Goal: Share content: Share content

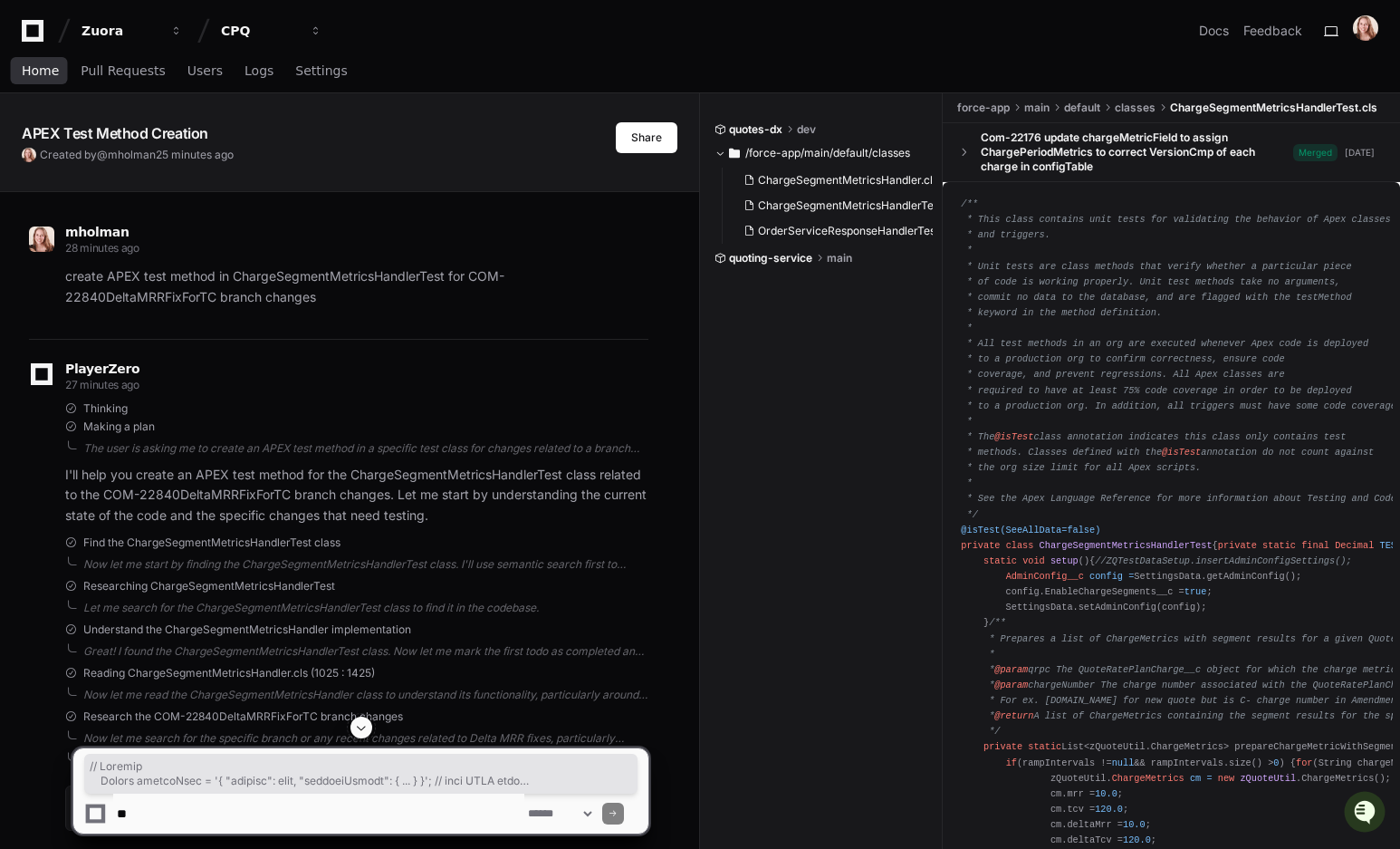
click at [34, 75] on span "Home" at bounding box center [40, 70] width 38 height 11
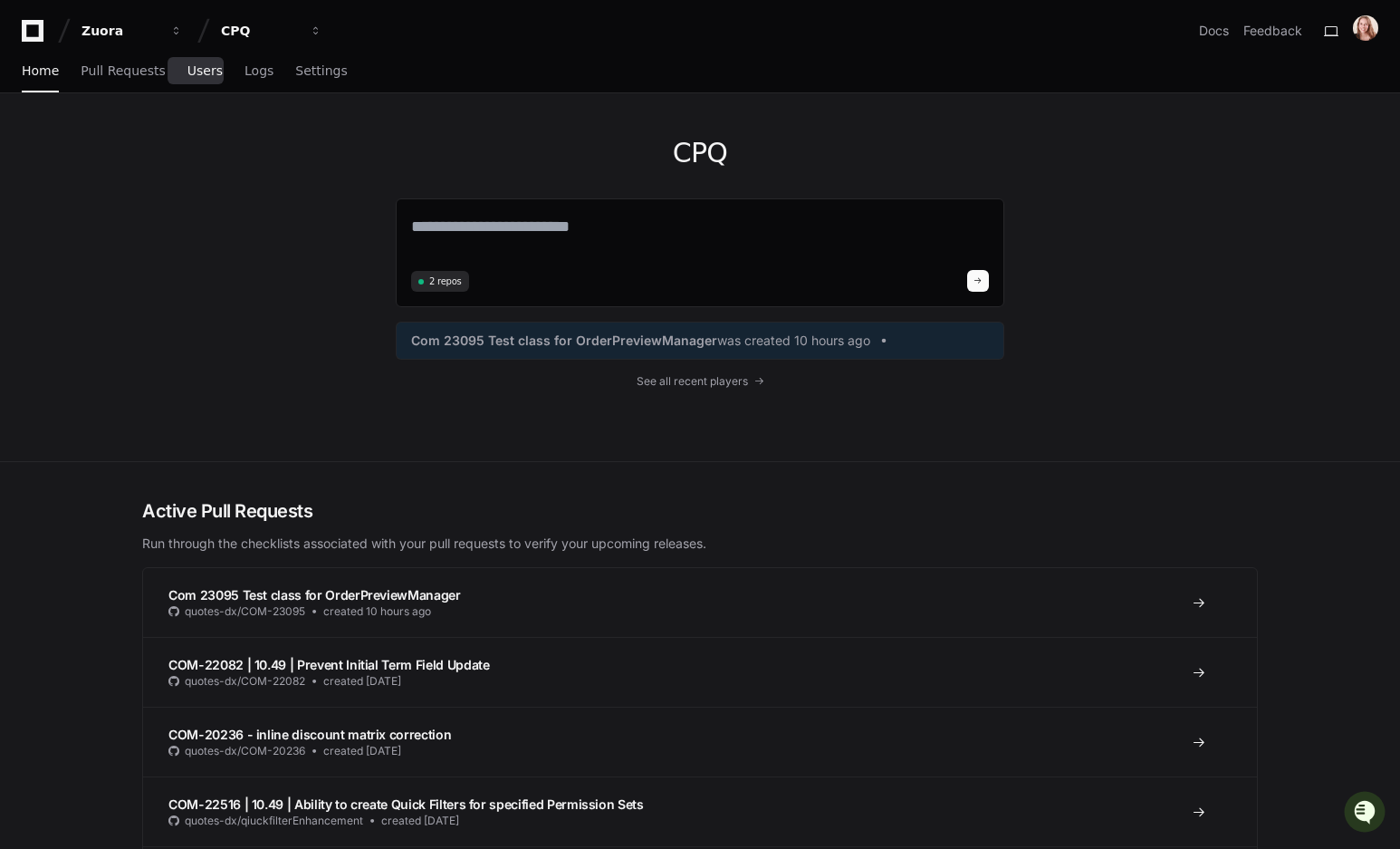
click at [192, 72] on span "Users" at bounding box center [205, 70] width 36 height 11
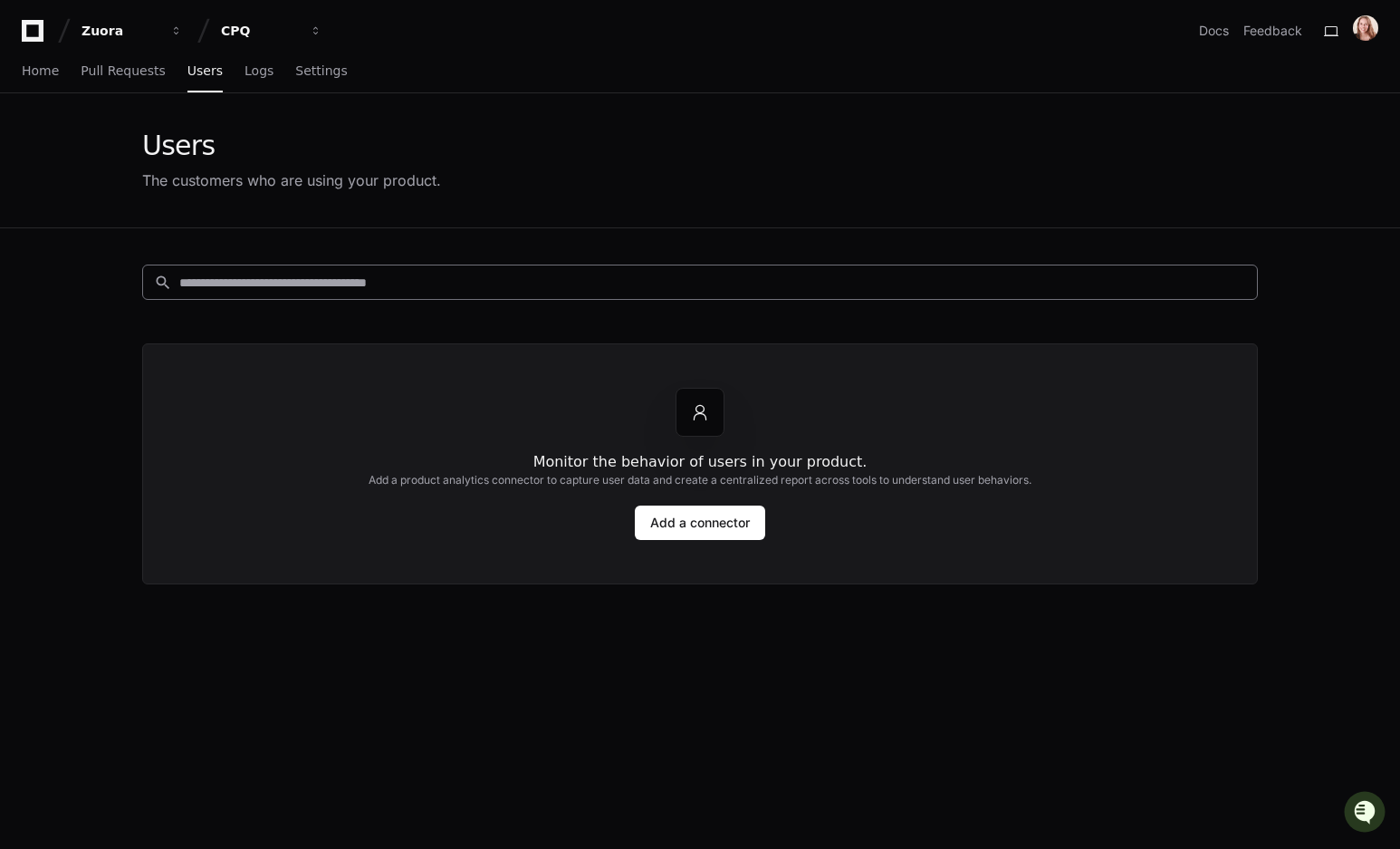
click at [229, 283] on input at bounding box center [713, 282] width 1067 height 18
type input "*****"
click at [238, 285] on input "*****" at bounding box center [713, 282] width 1067 height 18
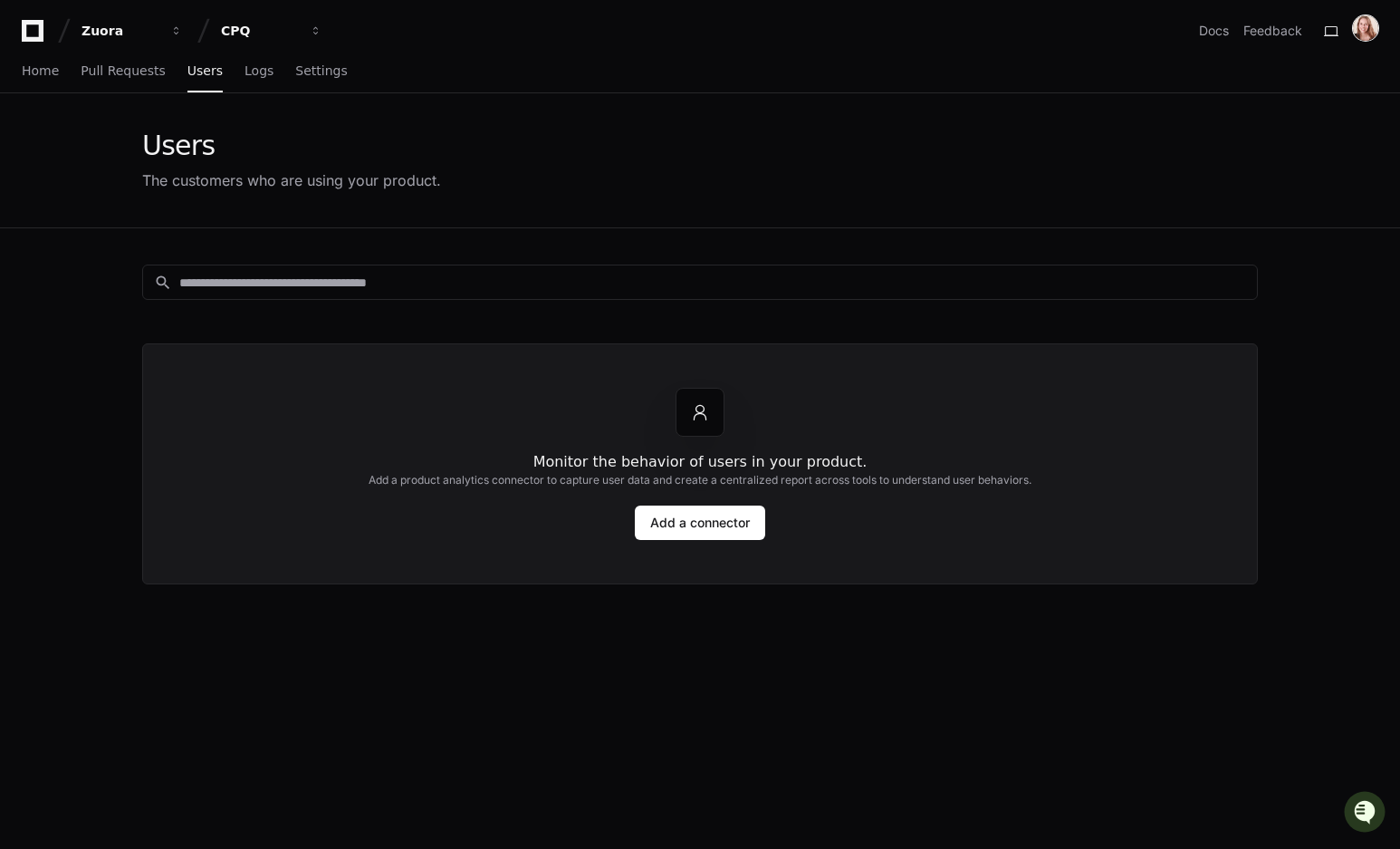
click at [1374, 27] on img at bounding box center [1365, 28] width 25 height 25
click at [1335, 24] on button at bounding box center [1332, 31] width 29 height 29
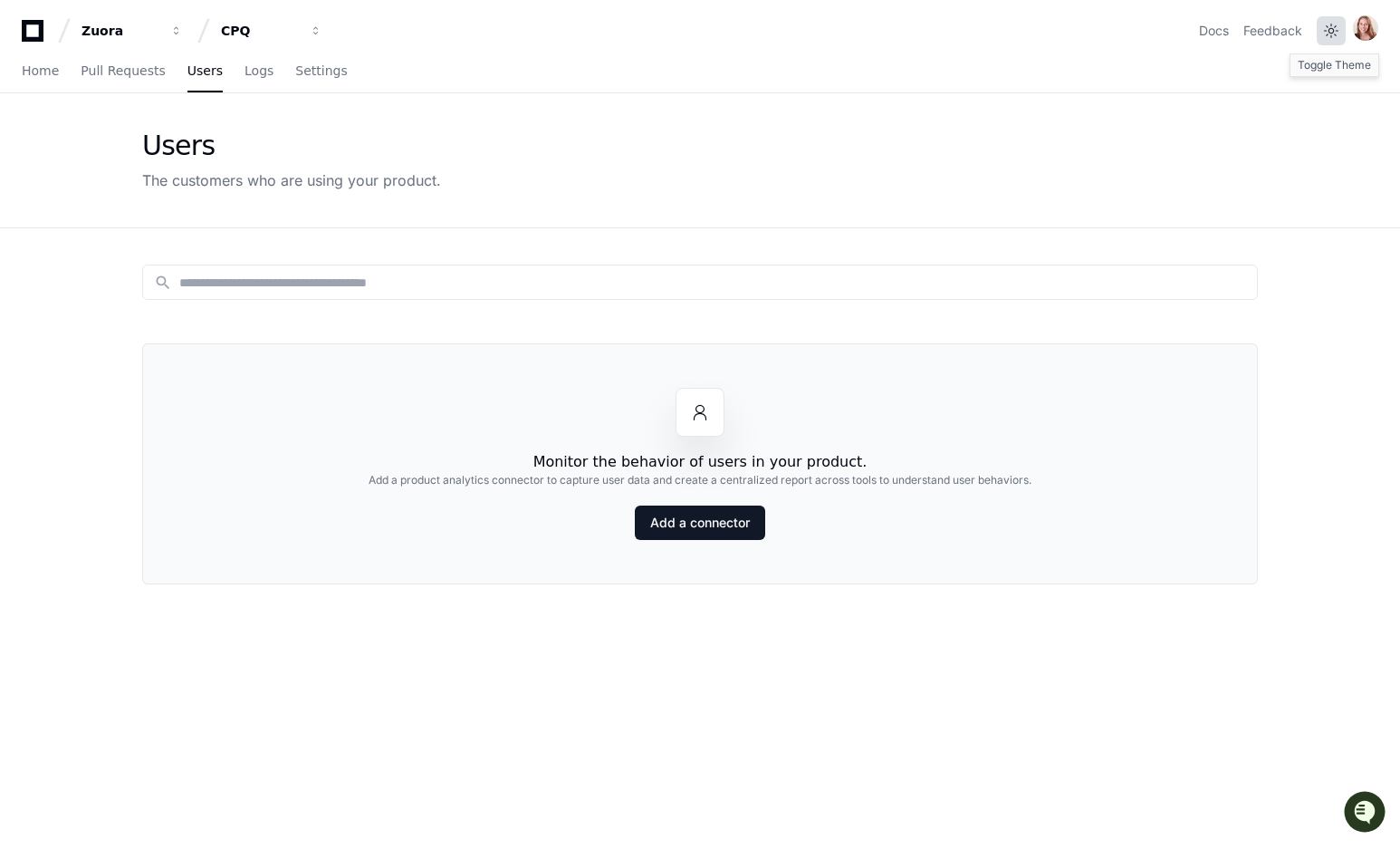
click at [1335, 27] on button at bounding box center [1332, 31] width 29 height 29
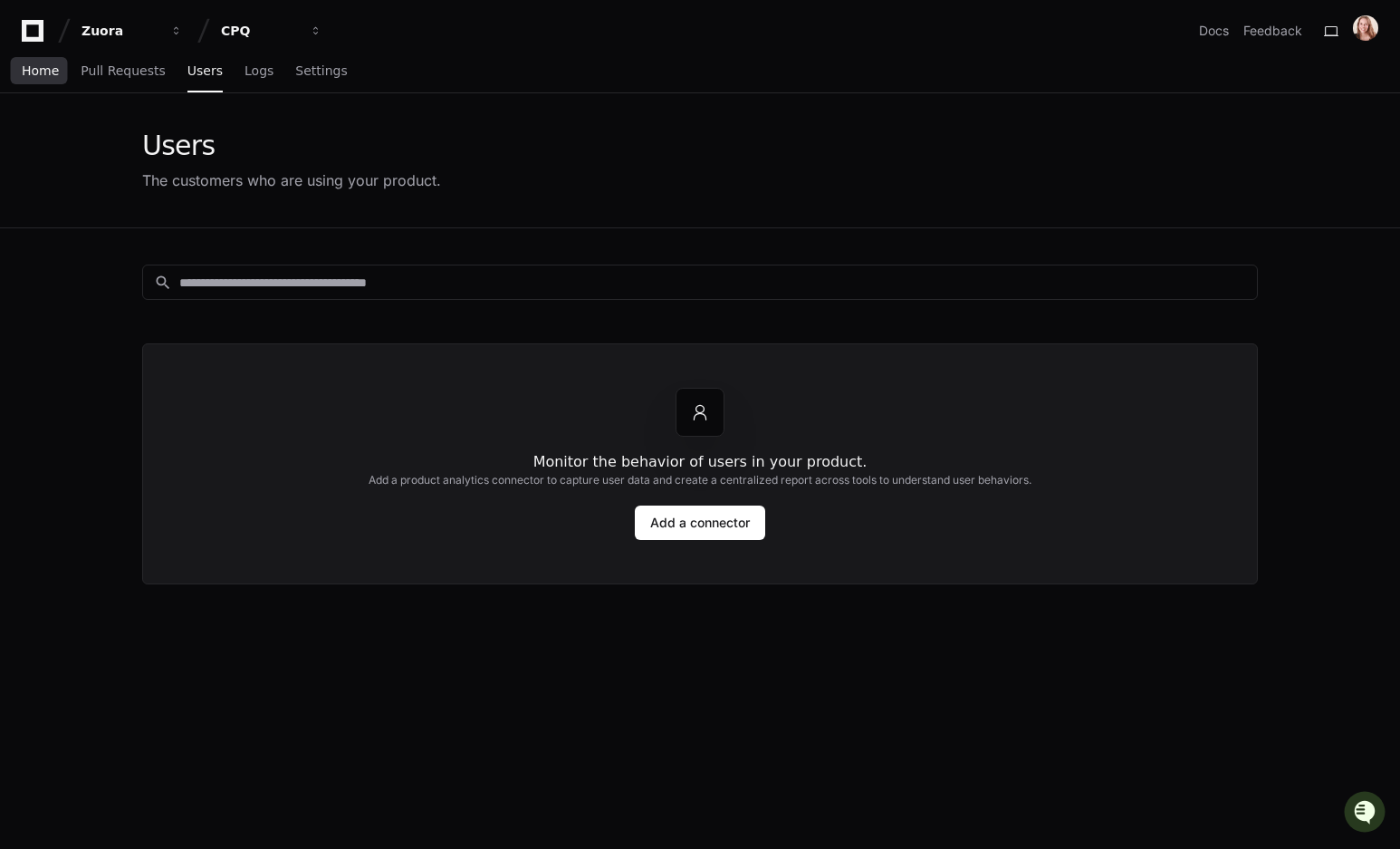
click at [39, 67] on span "Home" at bounding box center [40, 70] width 38 height 11
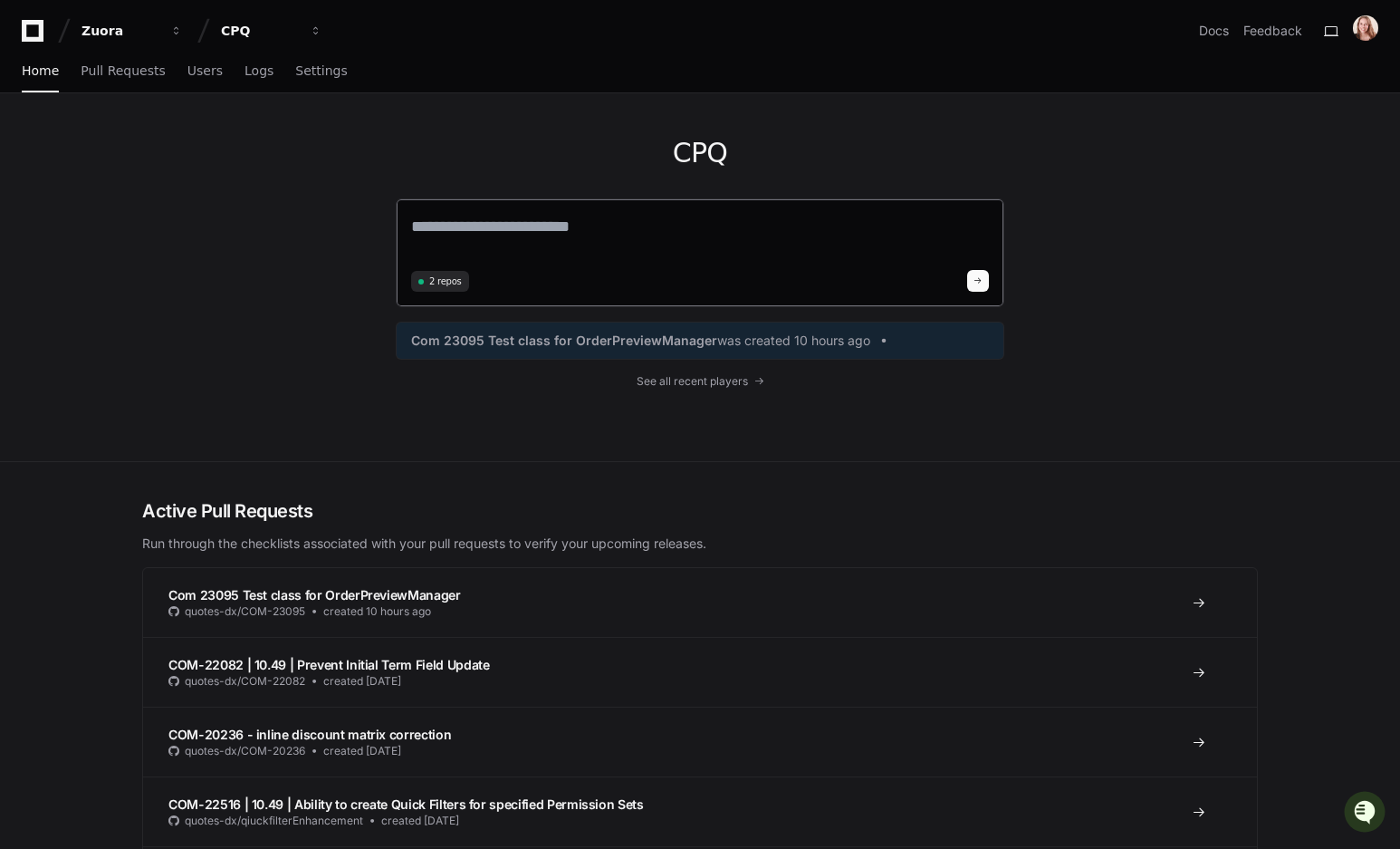
click at [554, 216] on textarea at bounding box center [700, 238] width 578 height 51
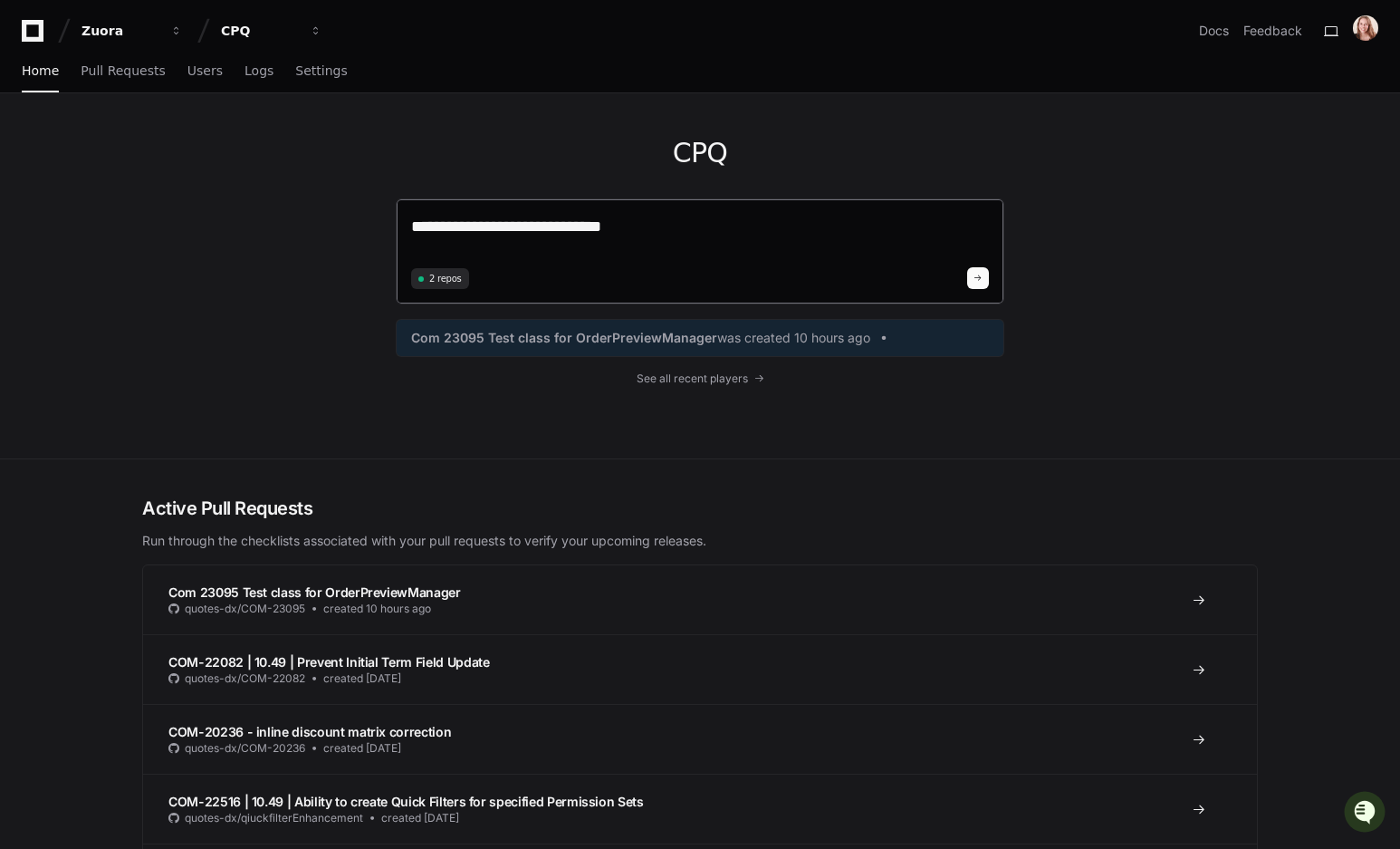
type textarea "**********"
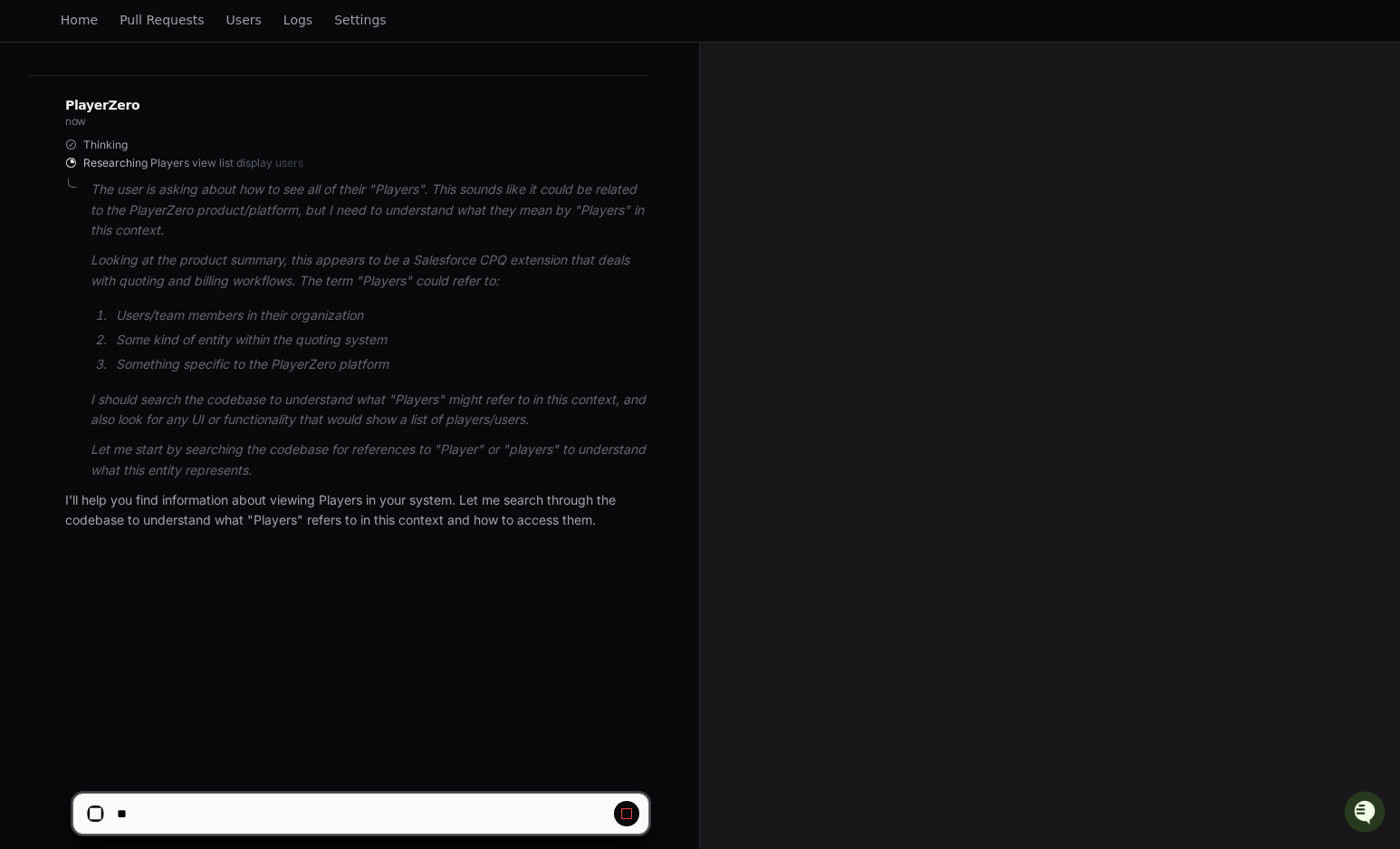
scroll to position [294, 0]
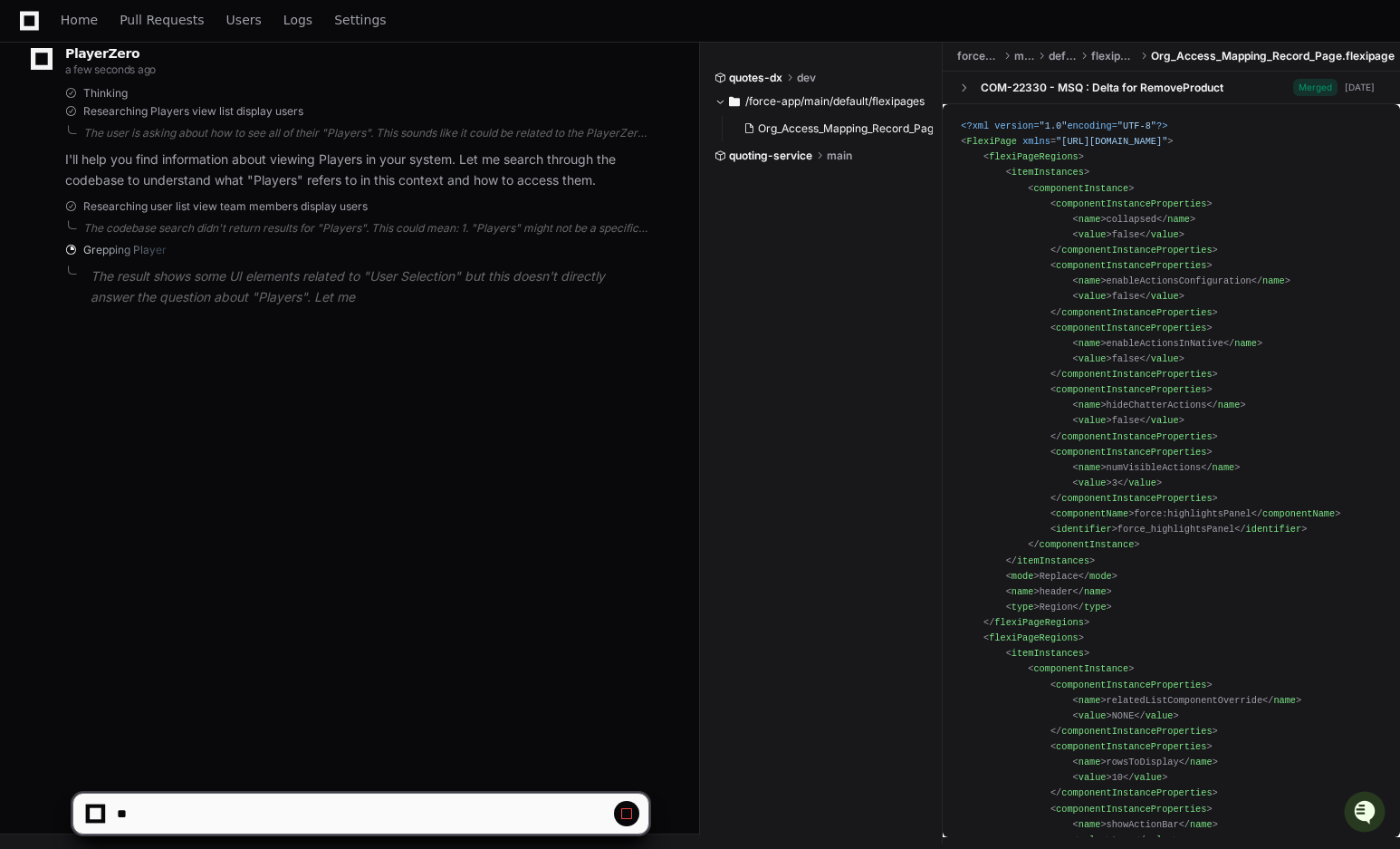
click at [93, 808] on div at bounding box center [95, 813] width 12 height 12
click at [617, 809] on button at bounding box center [627, 813] width 25 height 25
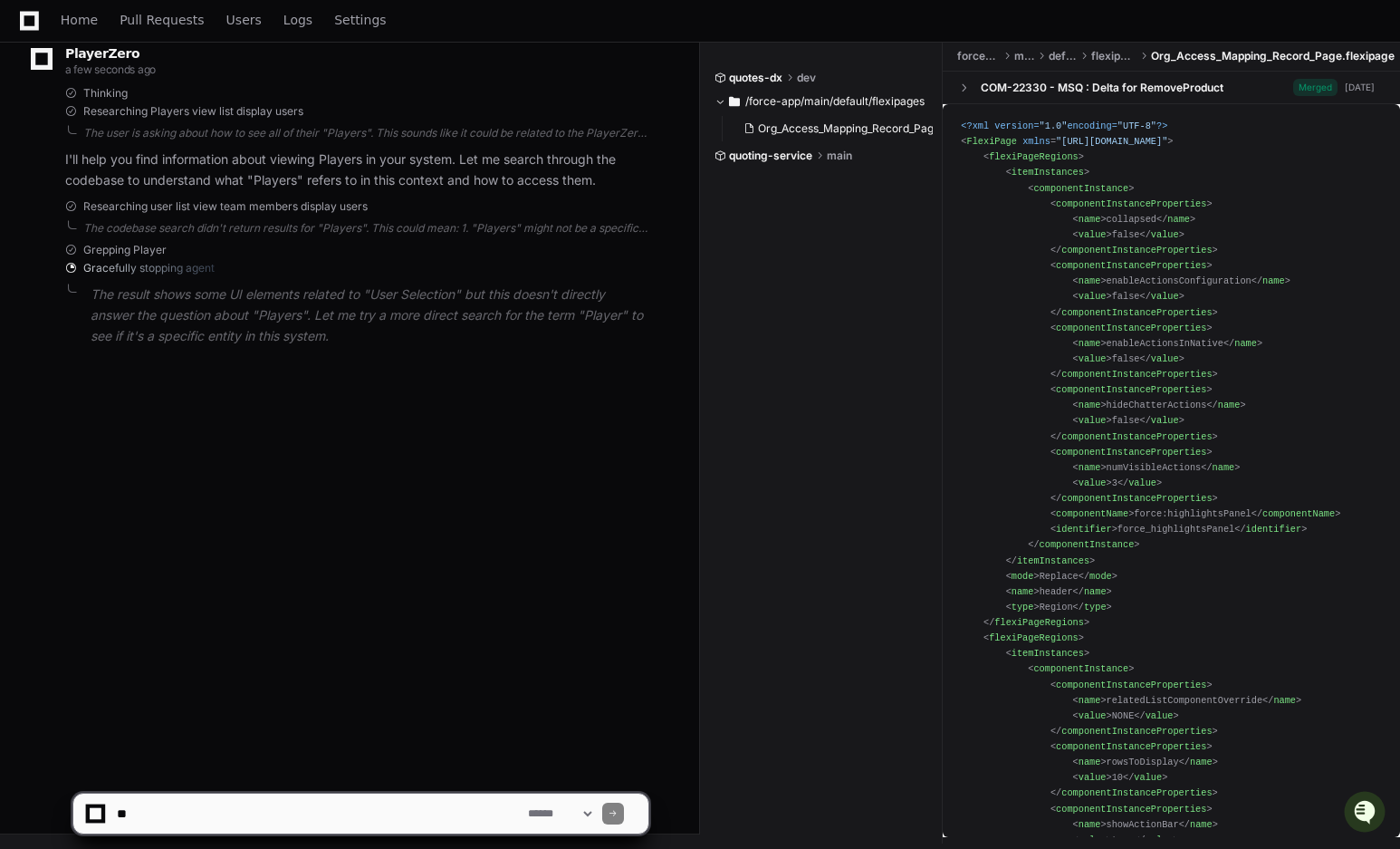
click at [351, 817] on textarea at bounding box center [319, 812] width 412 height 39
type textarea "**********"
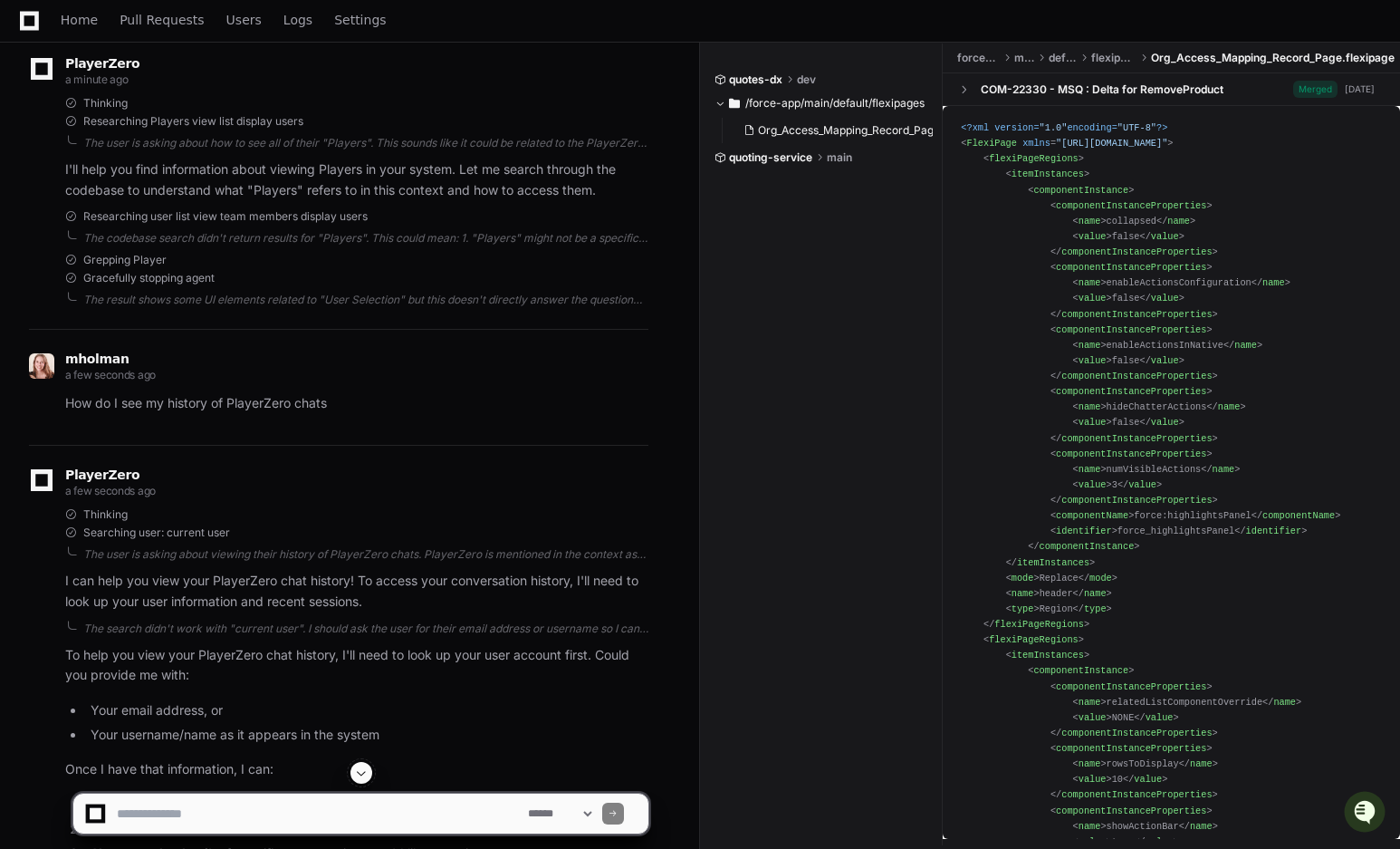
scroll to position [558, 0]
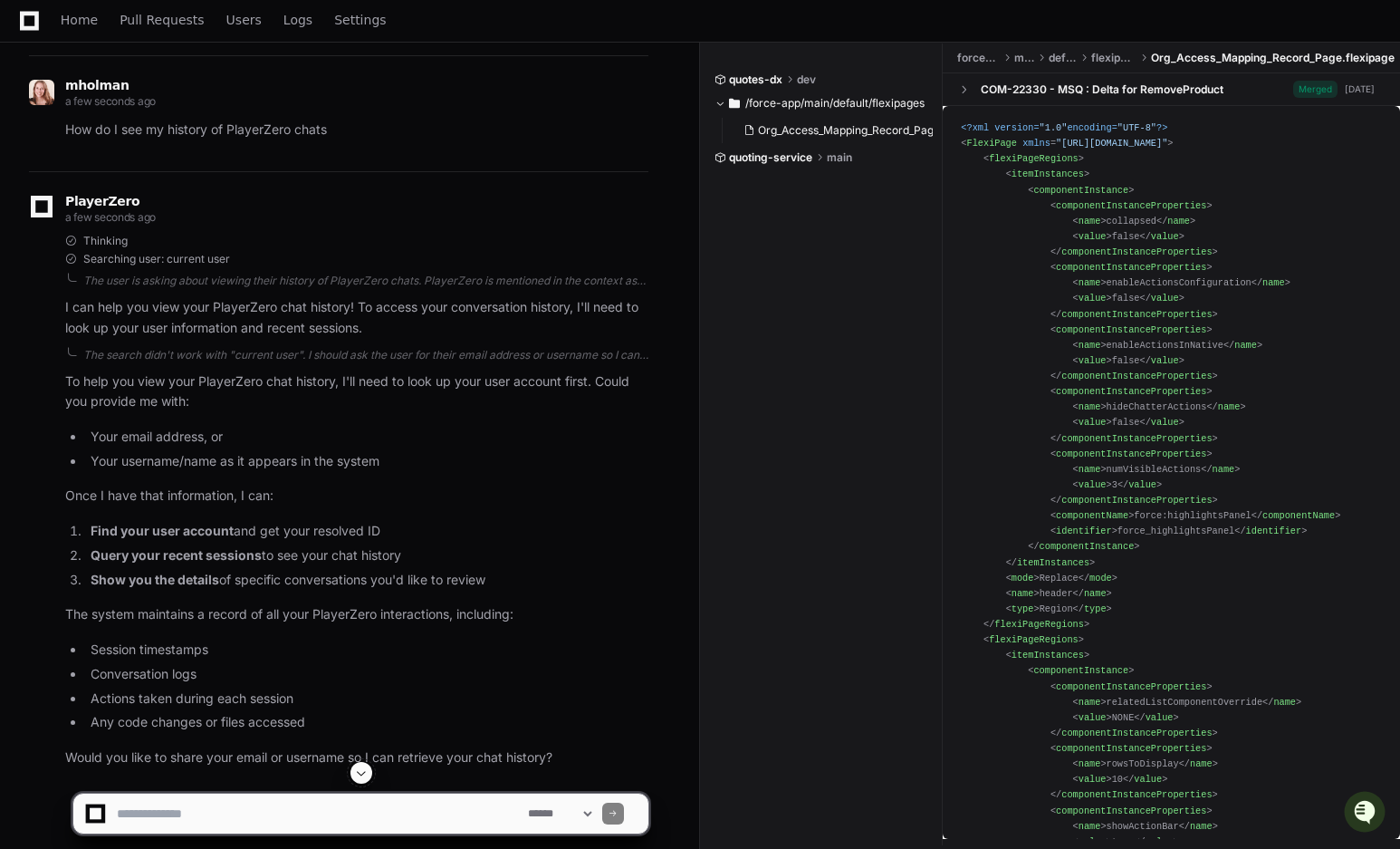
click at [163, 813] on textarea at bounding box center [319, 812] width 412 height 39
type textarea "**********"
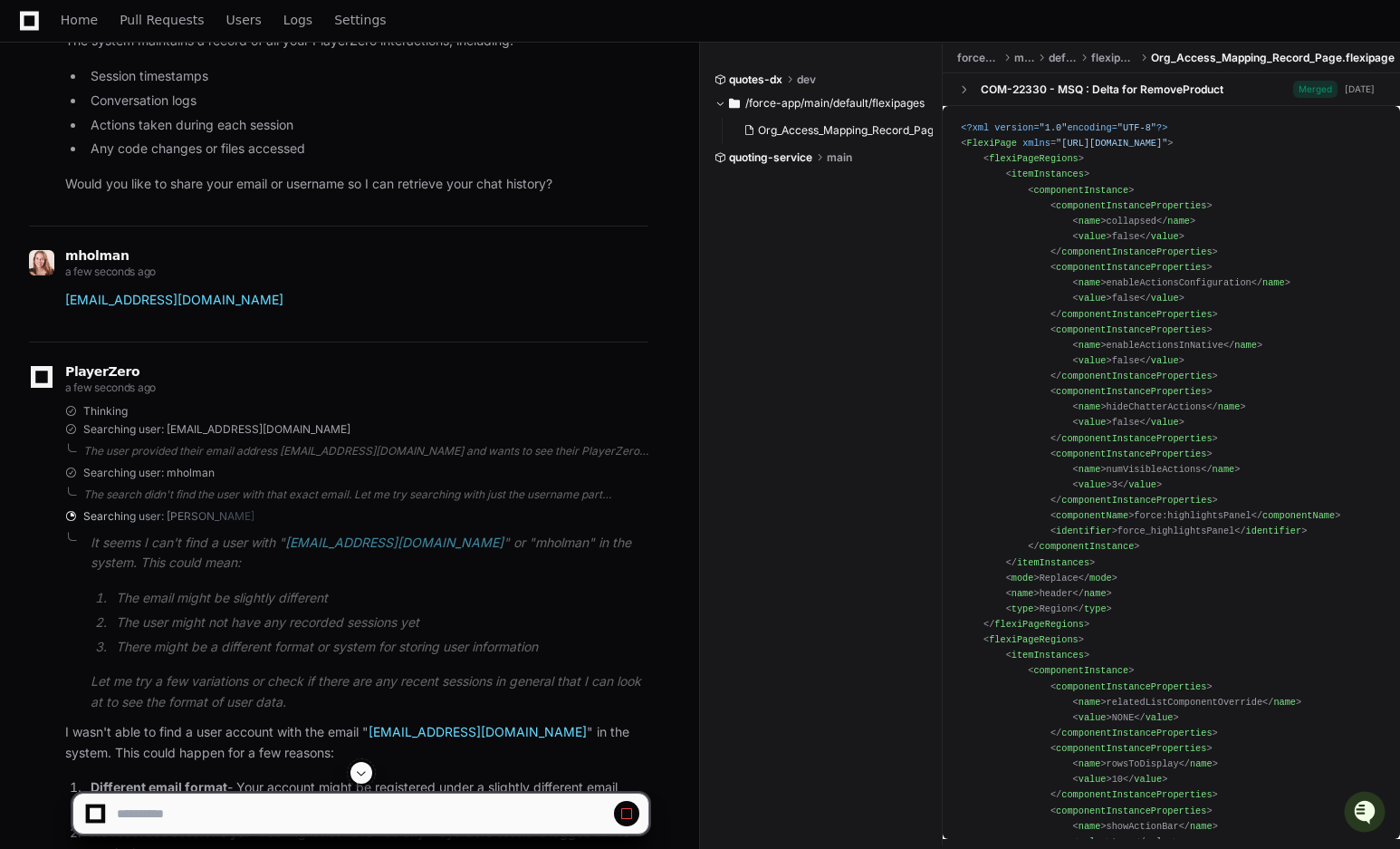
scroll to position [0, 0]
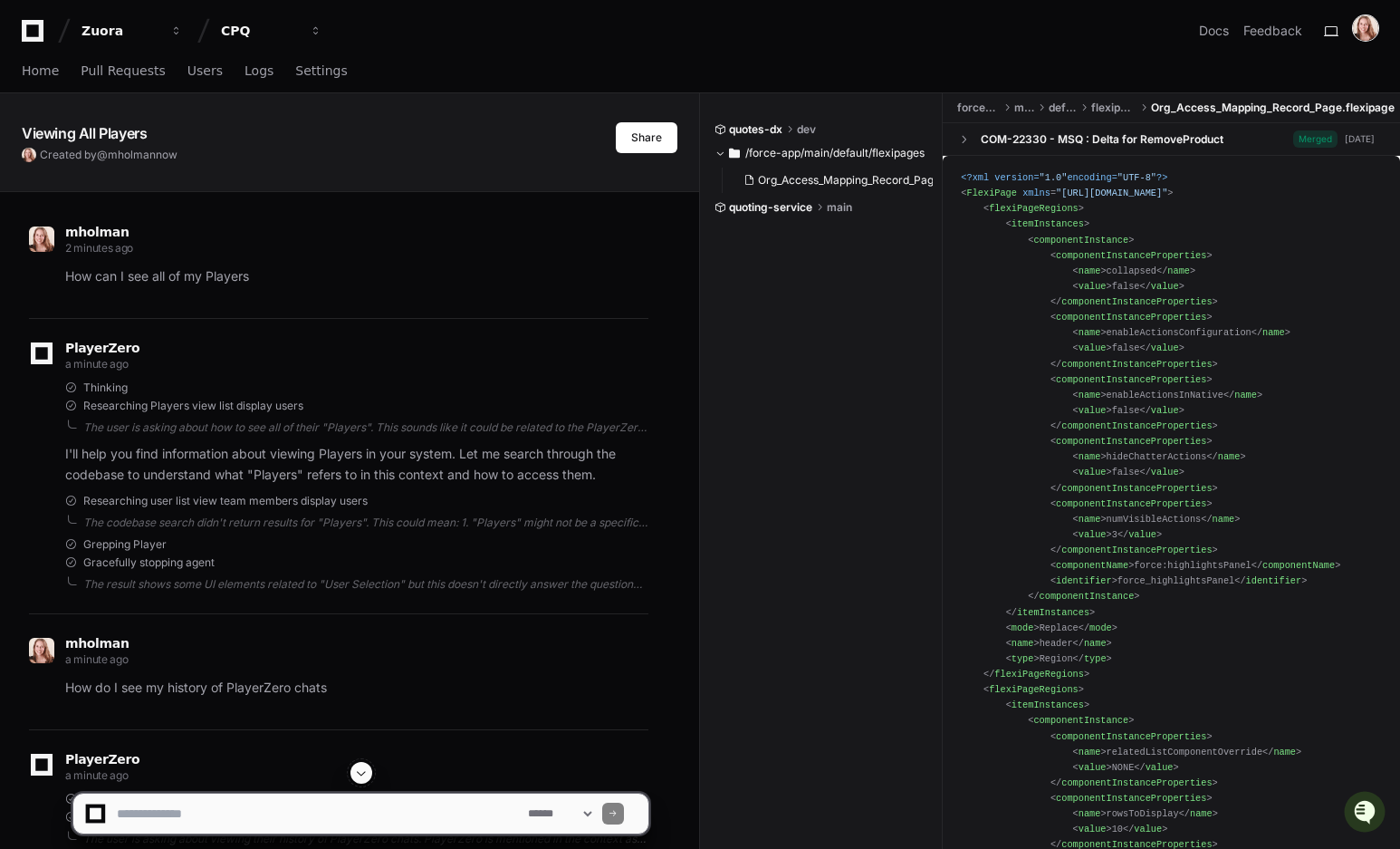
click at [1376, 25] on img at bounding box center [1365, 28] width 25 height 25
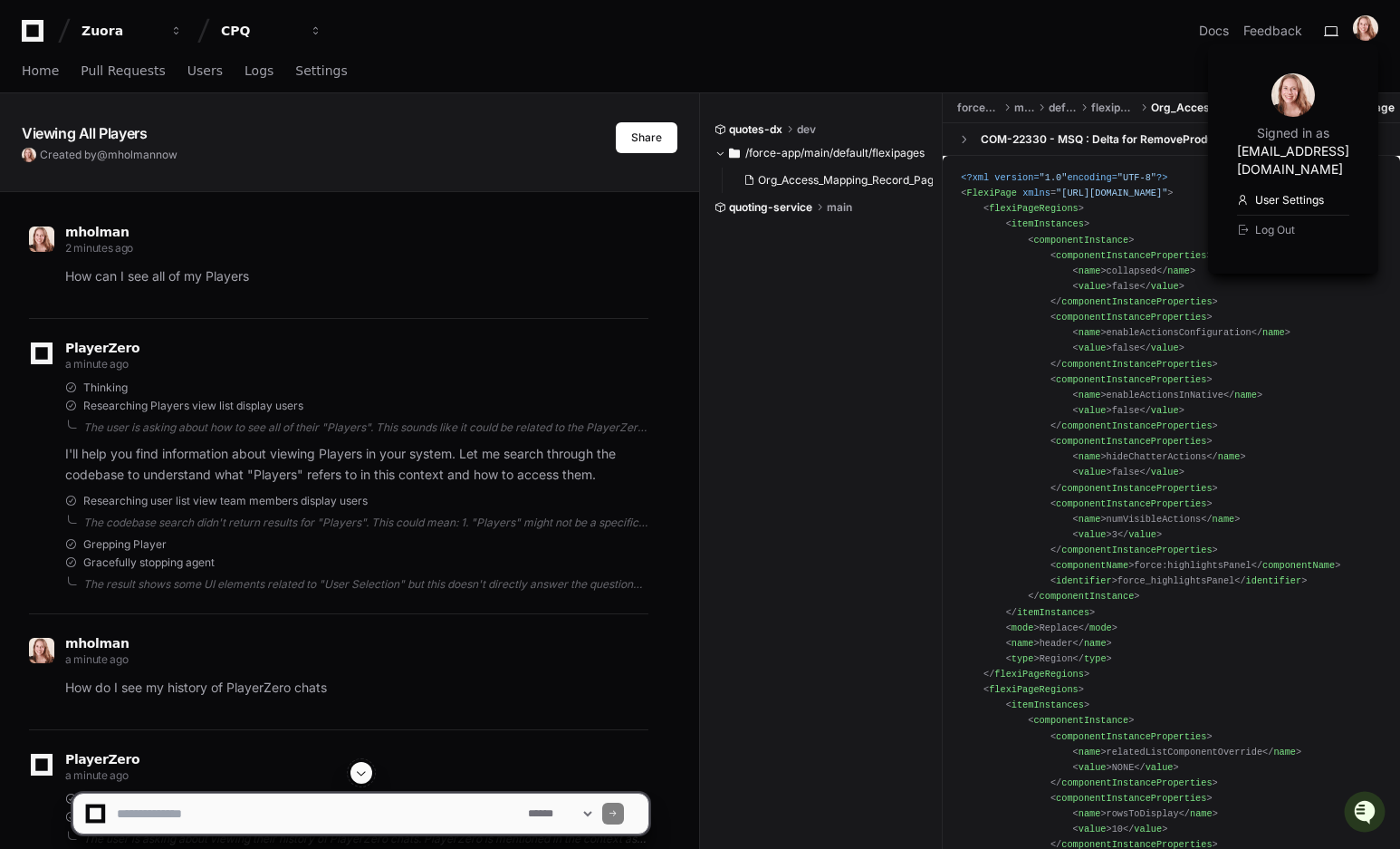
click at [1284, 186] on link "User Settings" at bounding box center [1293, 200] width 112 height 29
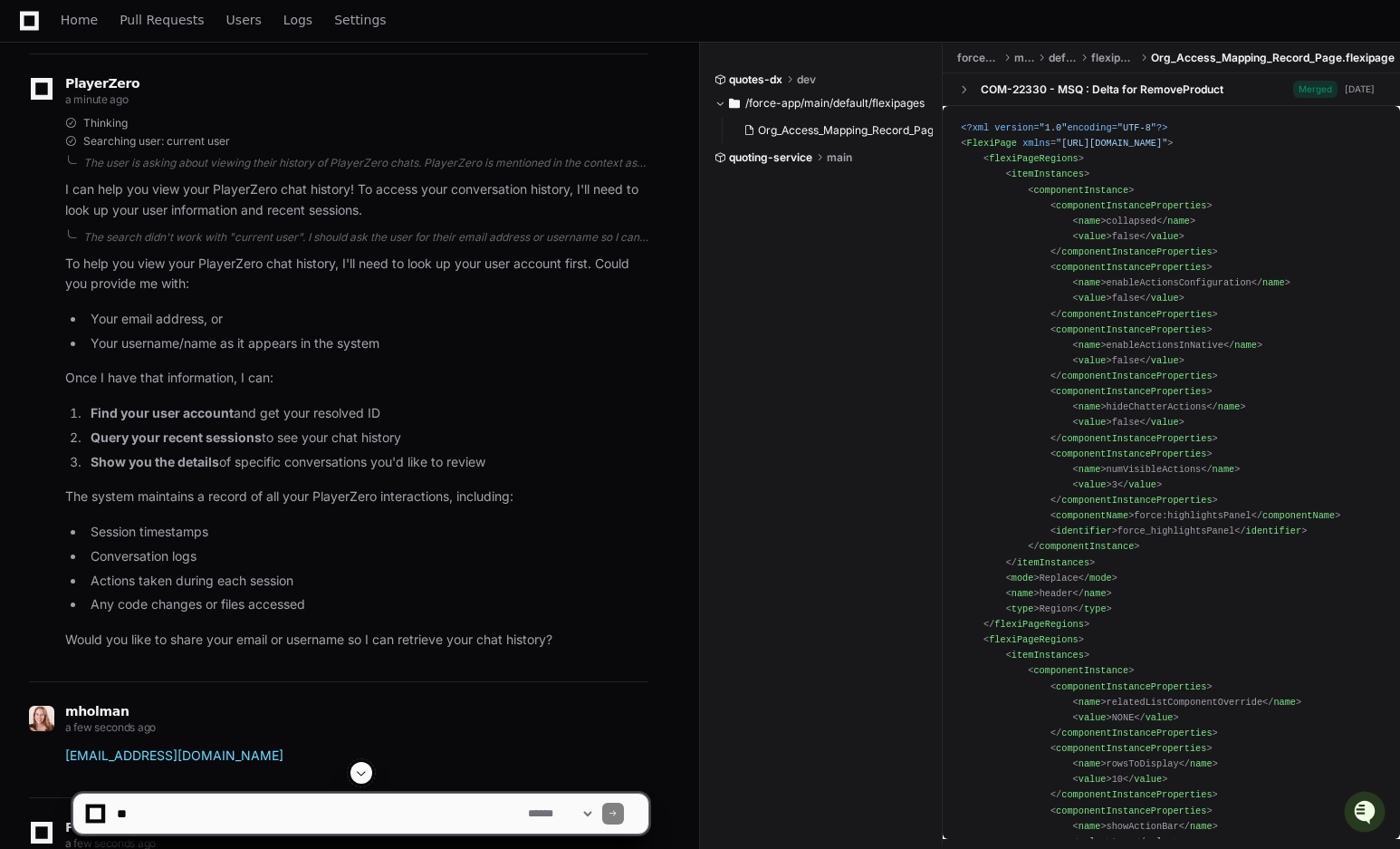
scroll to position [882, 0]
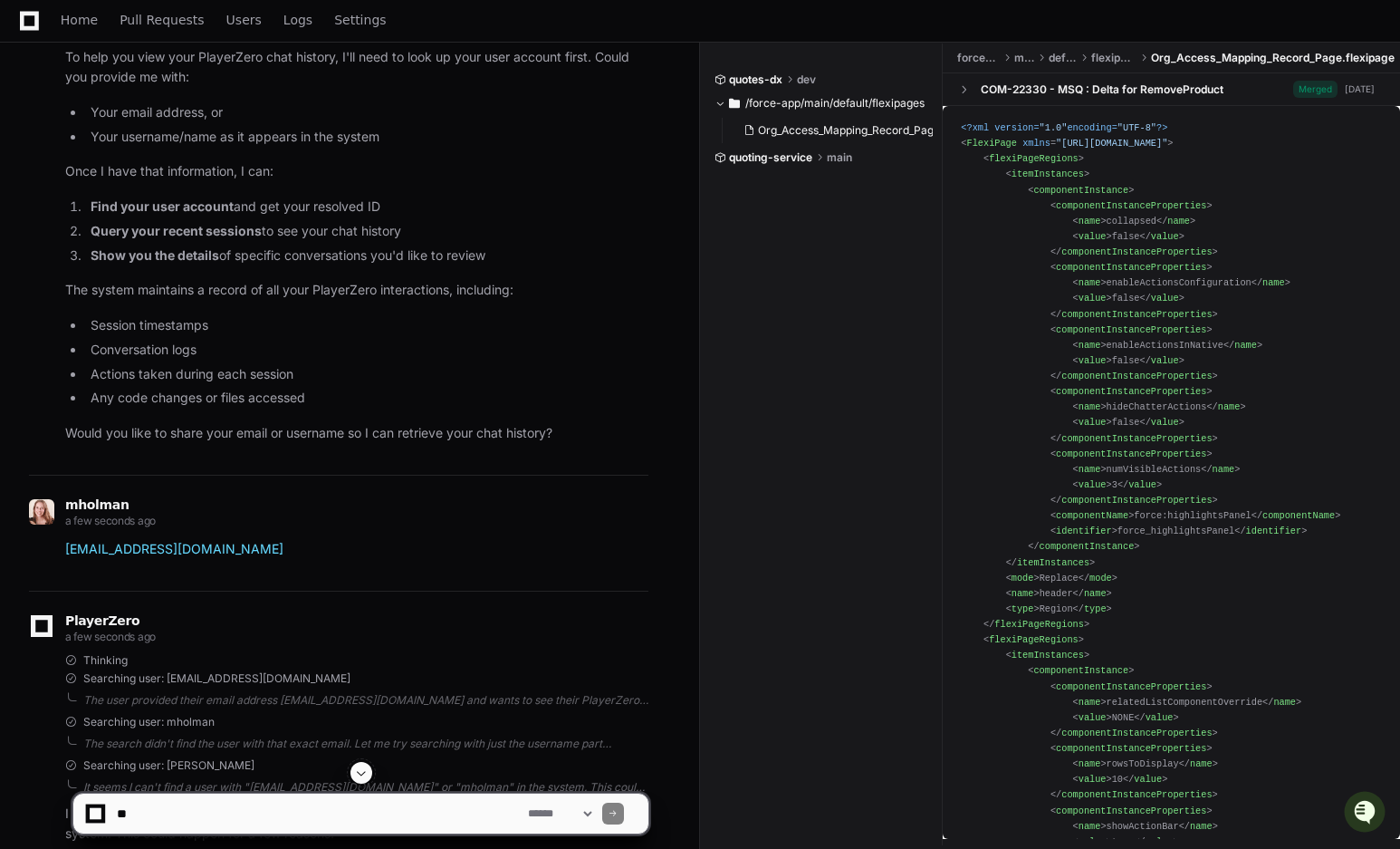
click at [163, 809] on textarea at bounding box center [319, 812] width 412 height 39
type textarea "**********"
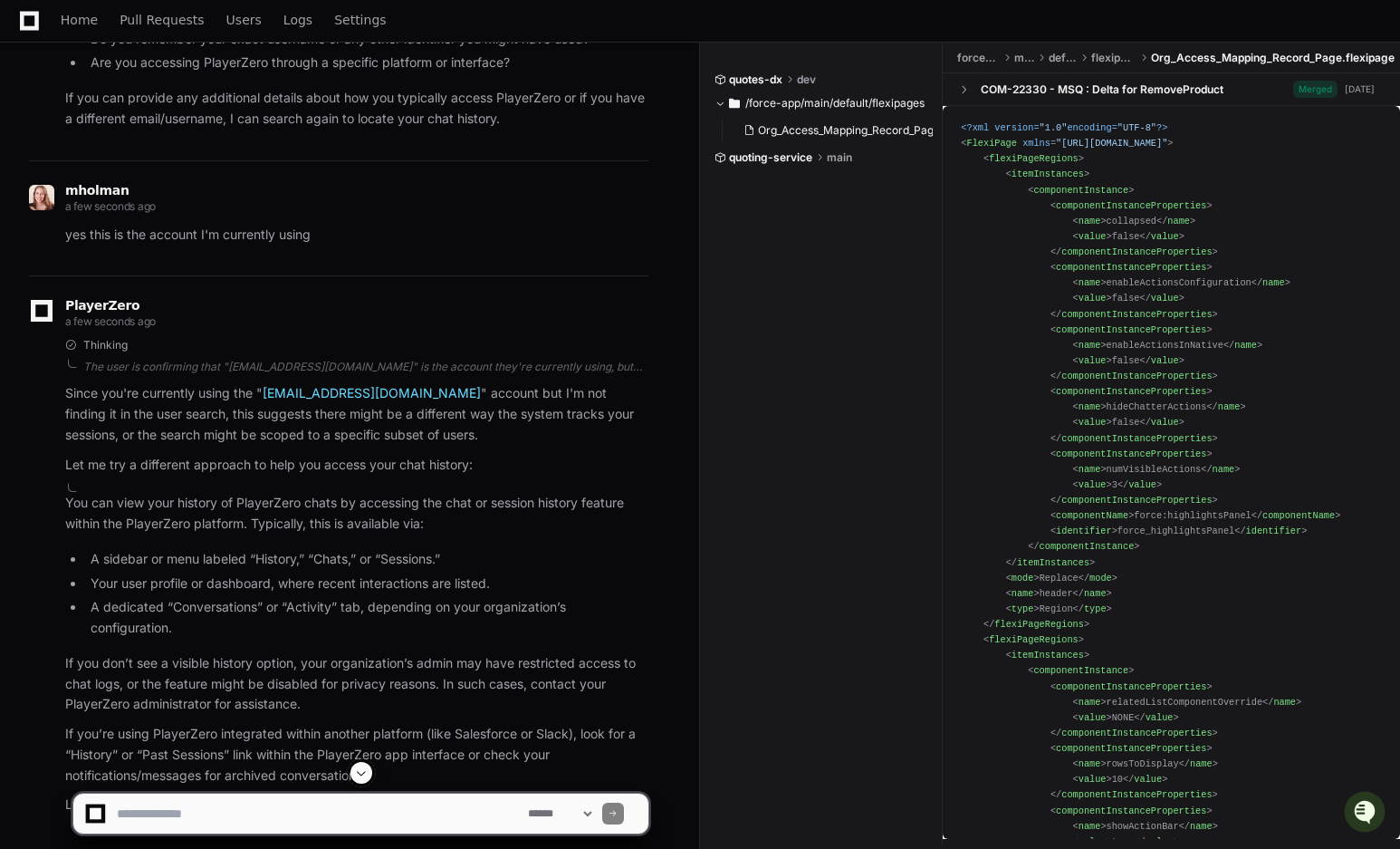
scroll to position [2327, 0]
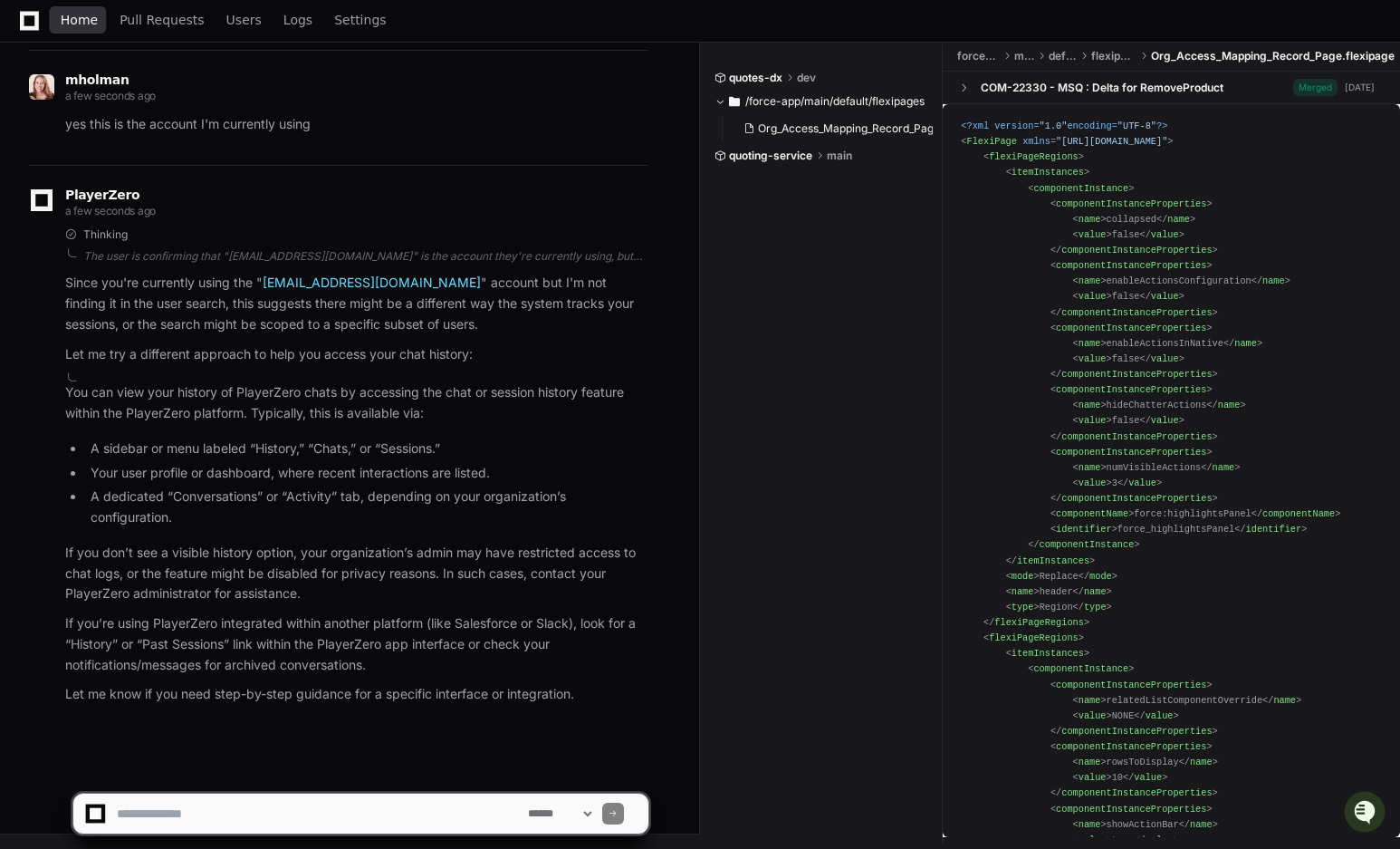
click at [64, 17] on span "Home" at bounding box center [79, 19] width 38 height 11
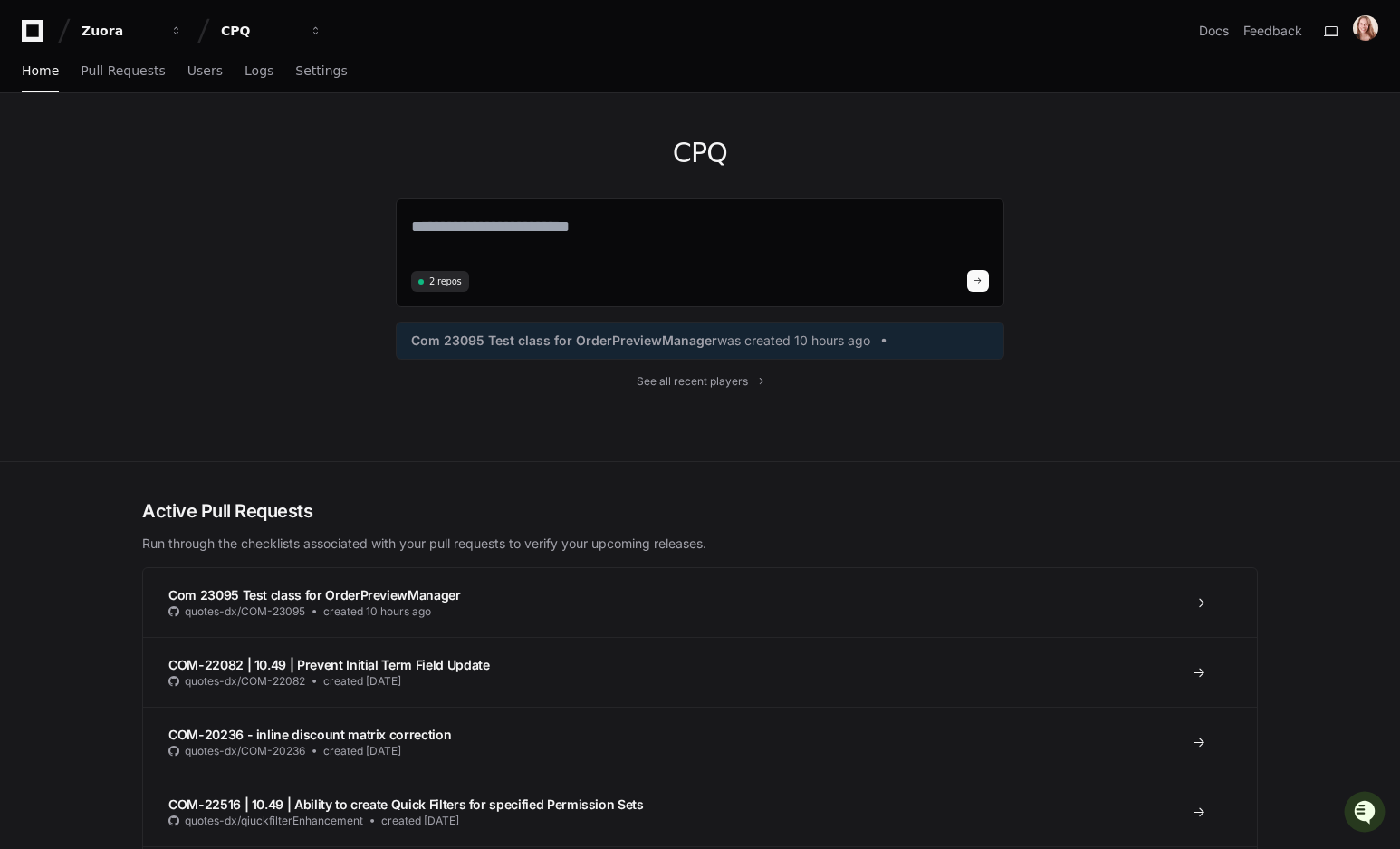
click at [1193, 179] on div "CPQ 2 repos Com 23095 Test class for OrderPreviewManager was created 10 hours a…" at bounding box center [700, 277] width 1160 height 367
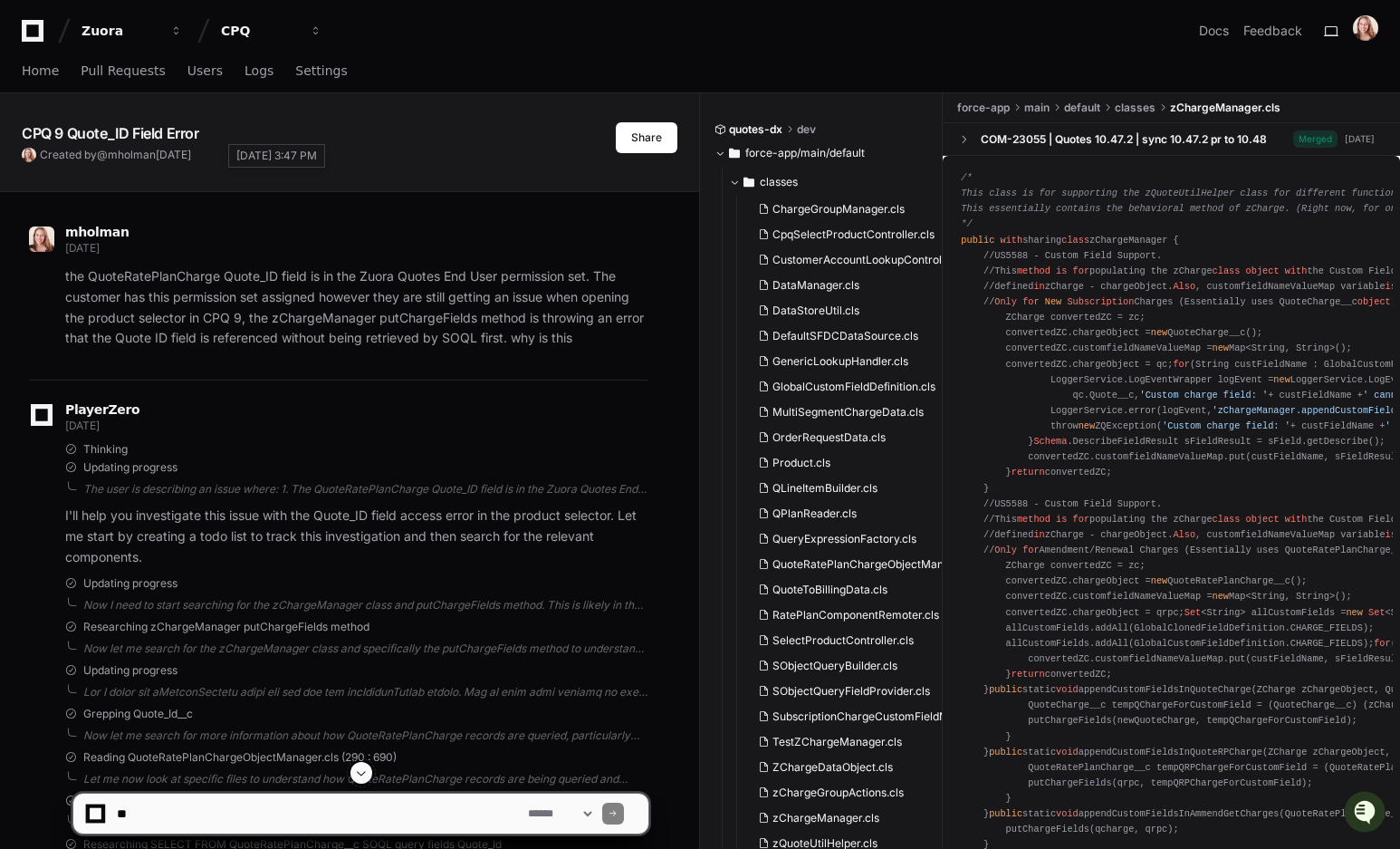
click at [191, 159] on span "12 days ago" at bounding box center [173, 155] width 36 height 13
click at [105, 154] on span "@" at bounding box center [102, 155] width 11 height 13
click at [42, 68] on span "Home" at bounding box center [40, 70] width 38 height 11
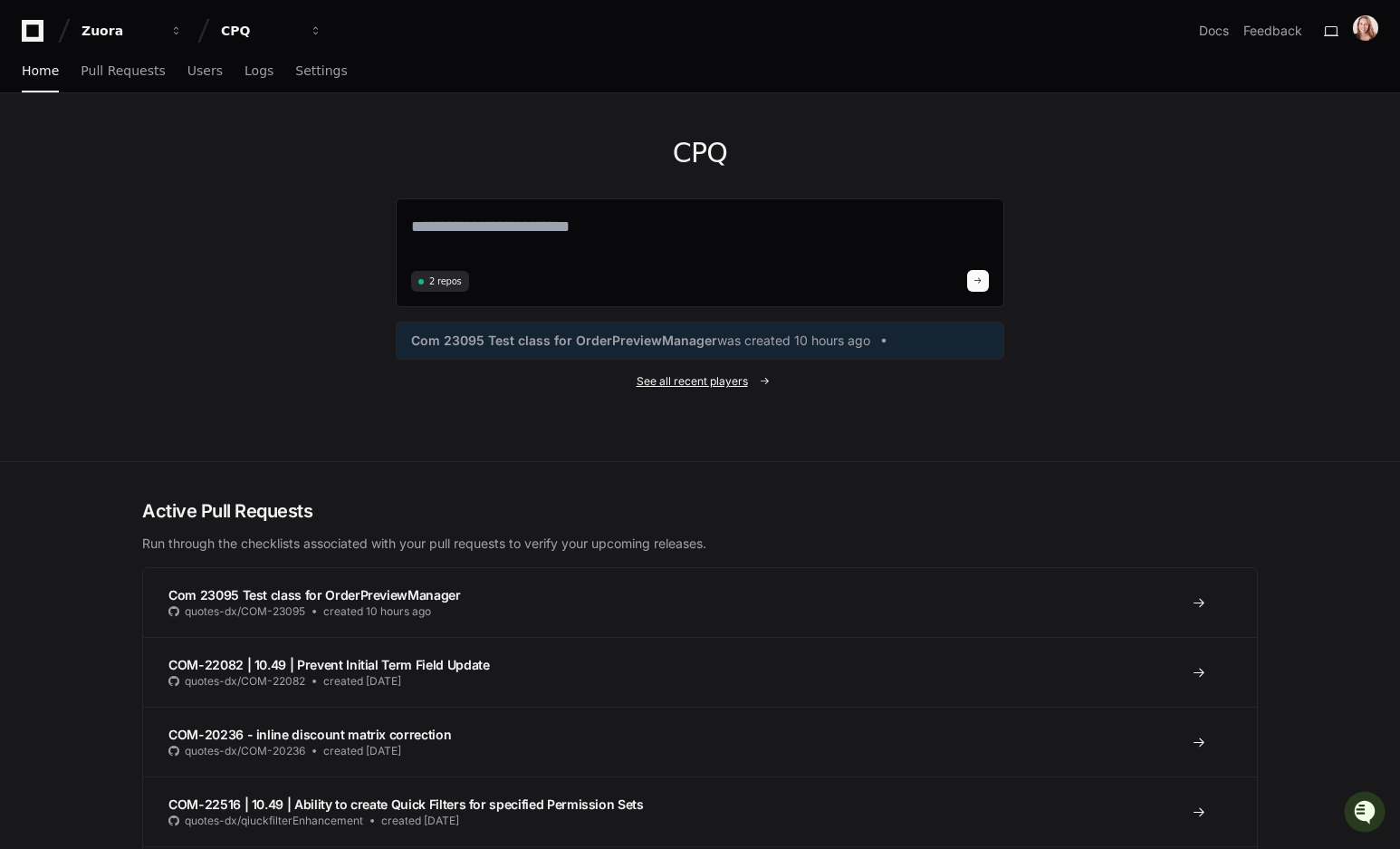
click at [701, 378] on span "See all recent players" at bounding box center [692, 381] width 112 height 14
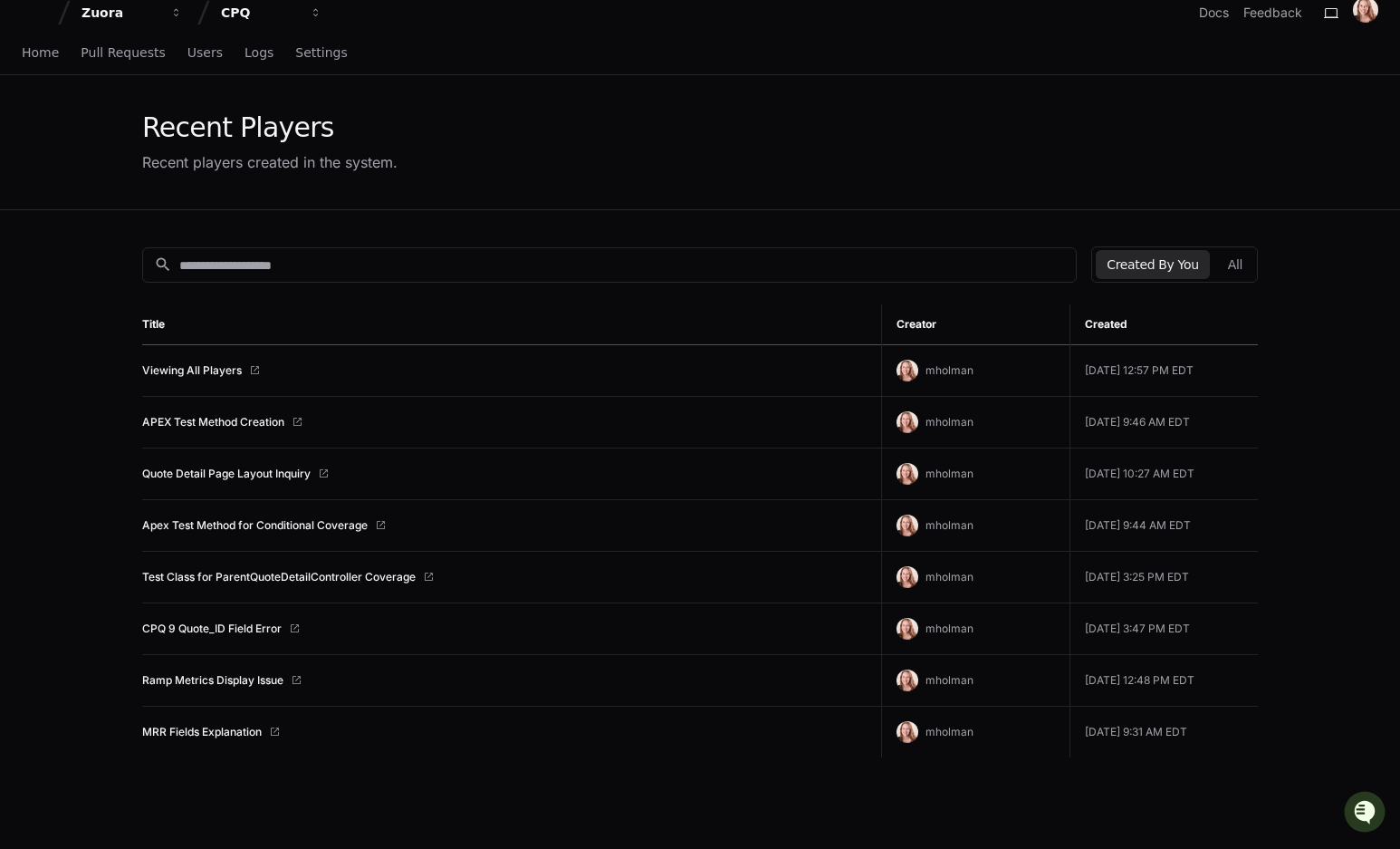
scroll to position [24, 0]
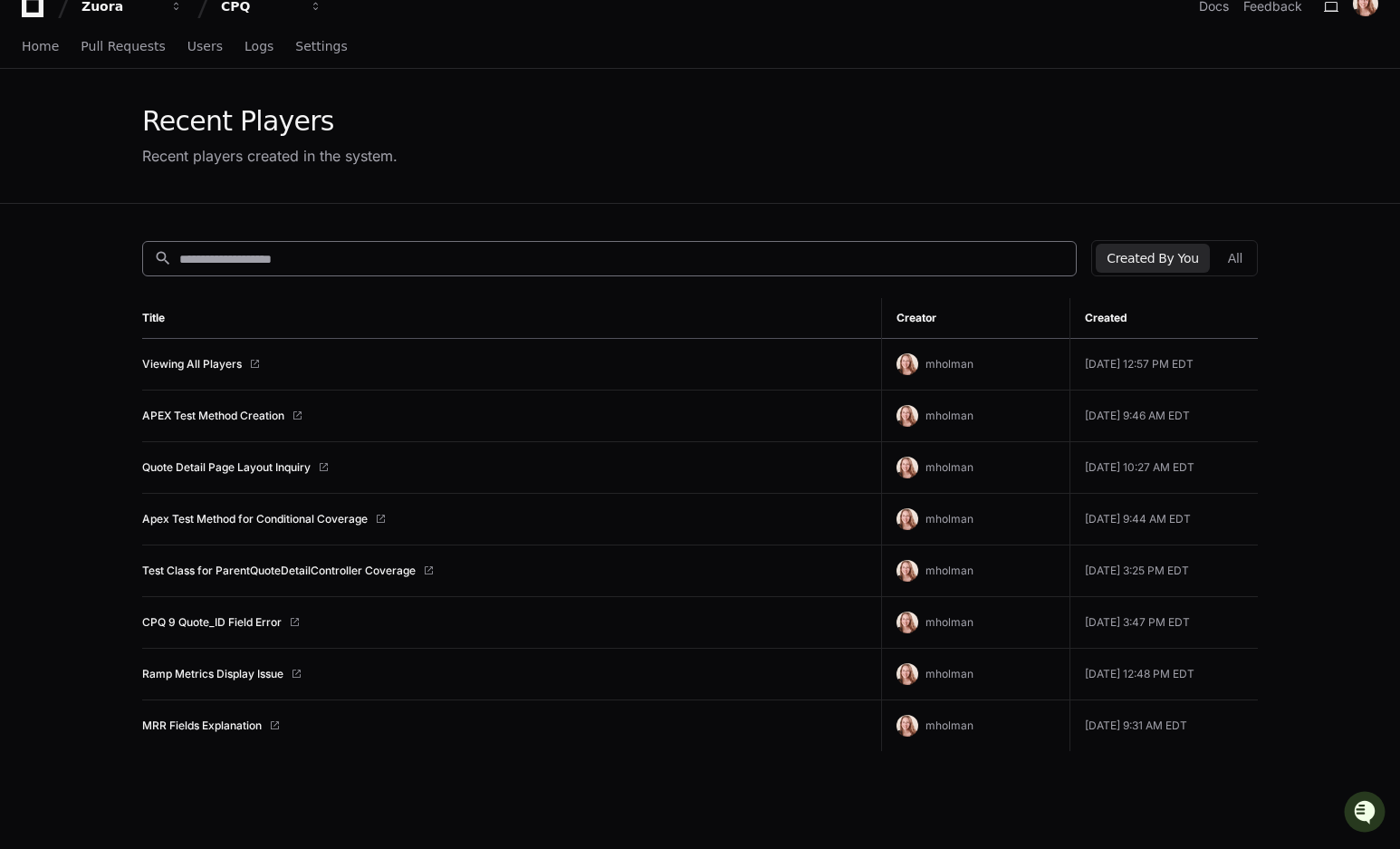
click at [326, 248] on div "search" at bounding box center [610, 259] width 935 height 36
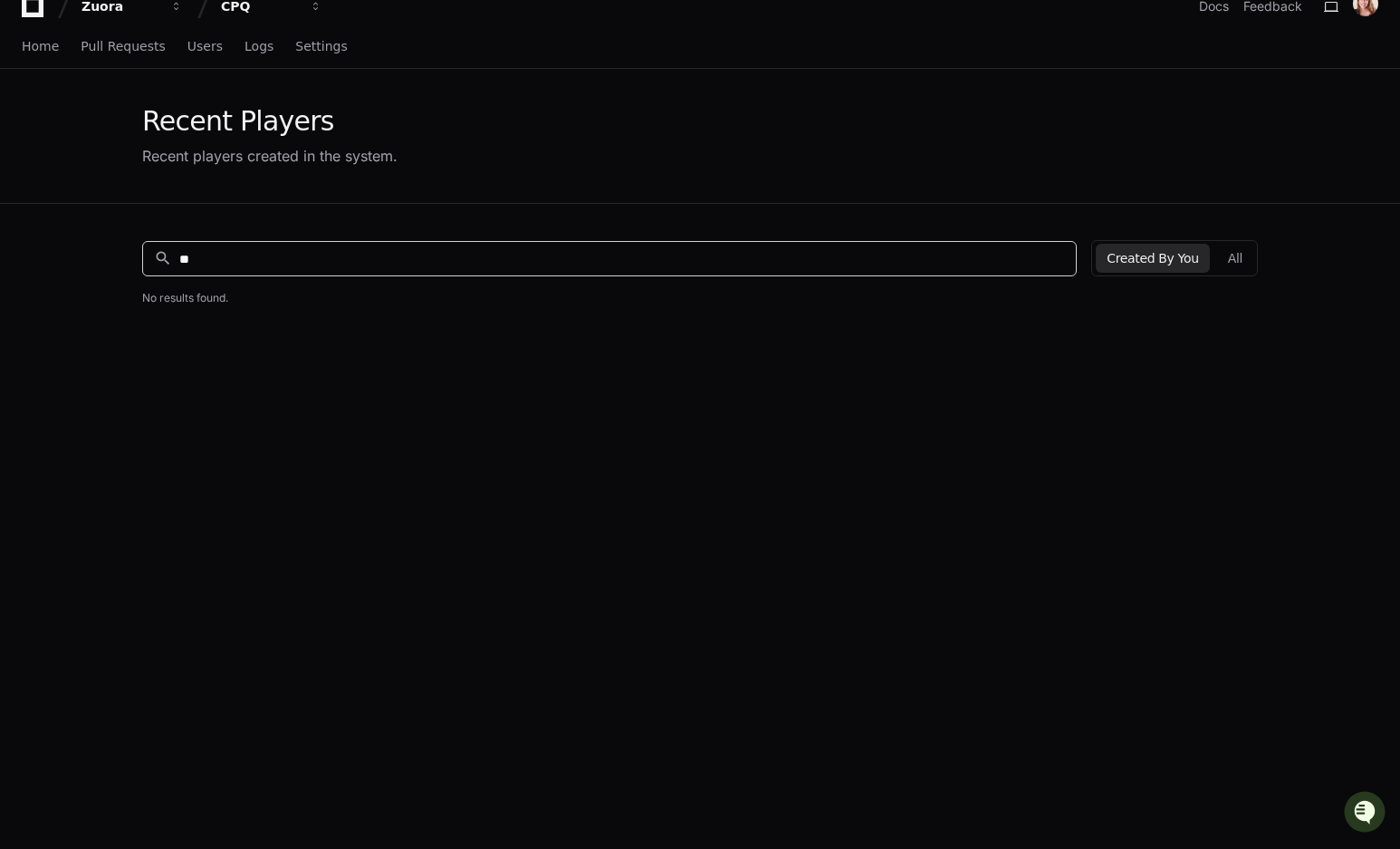
type input "*"
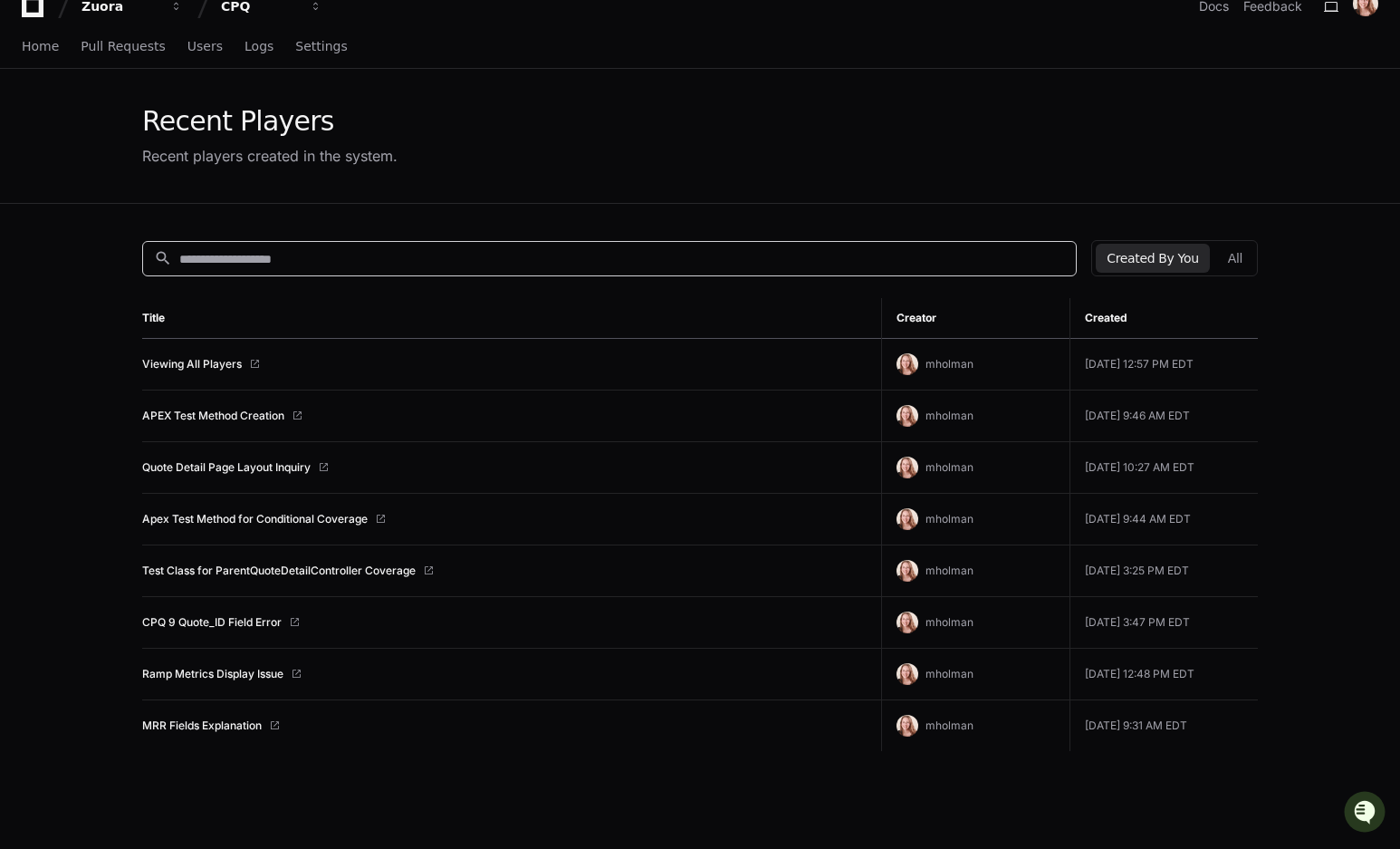
click at [928, 365] on span "mholman" at bounding box center [950, 363] width 48 height 13
click at [936, 364] on span "mholman" at bounding box center [950, 363] width 48 height 13
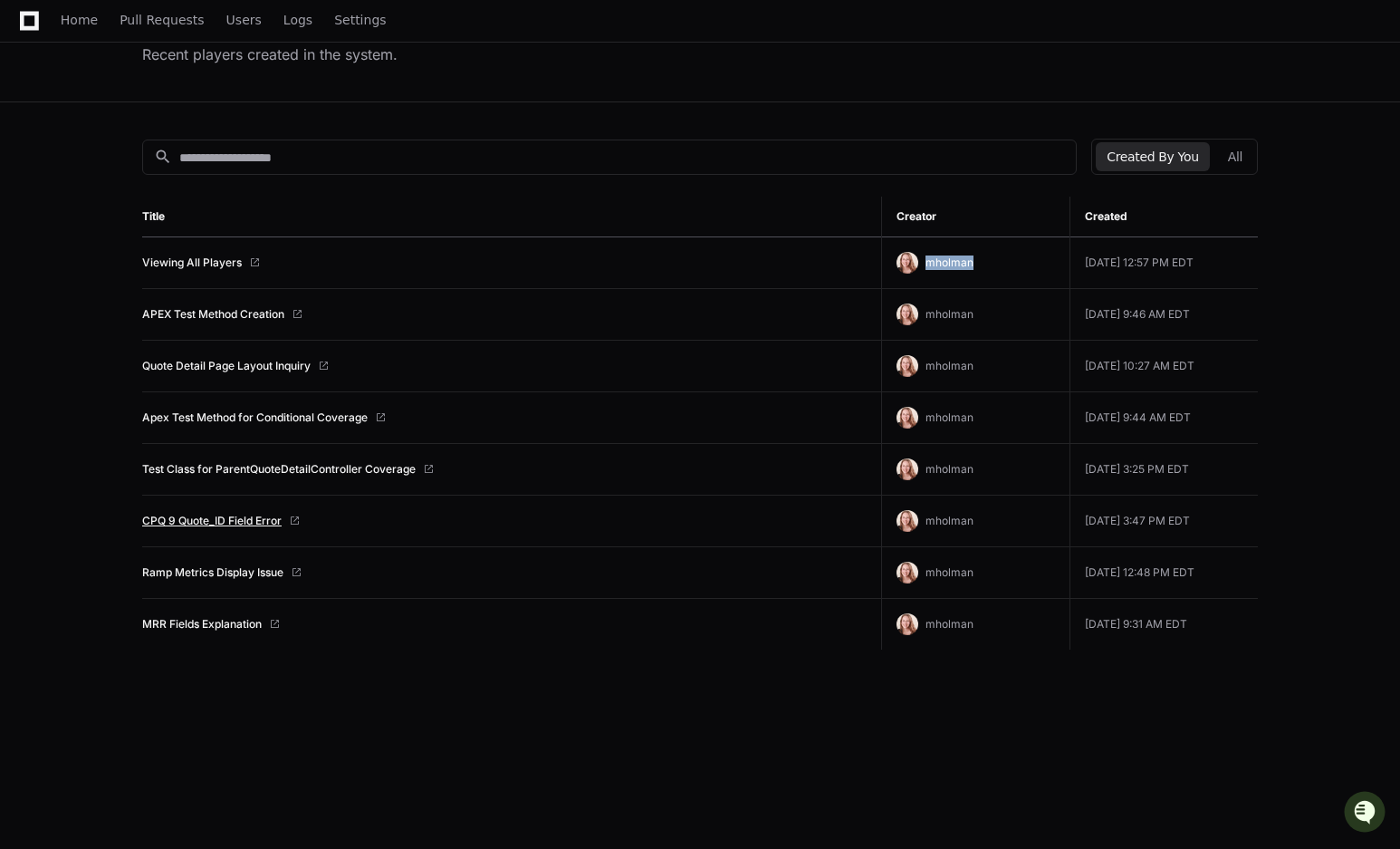
scroll to position [130, 0]
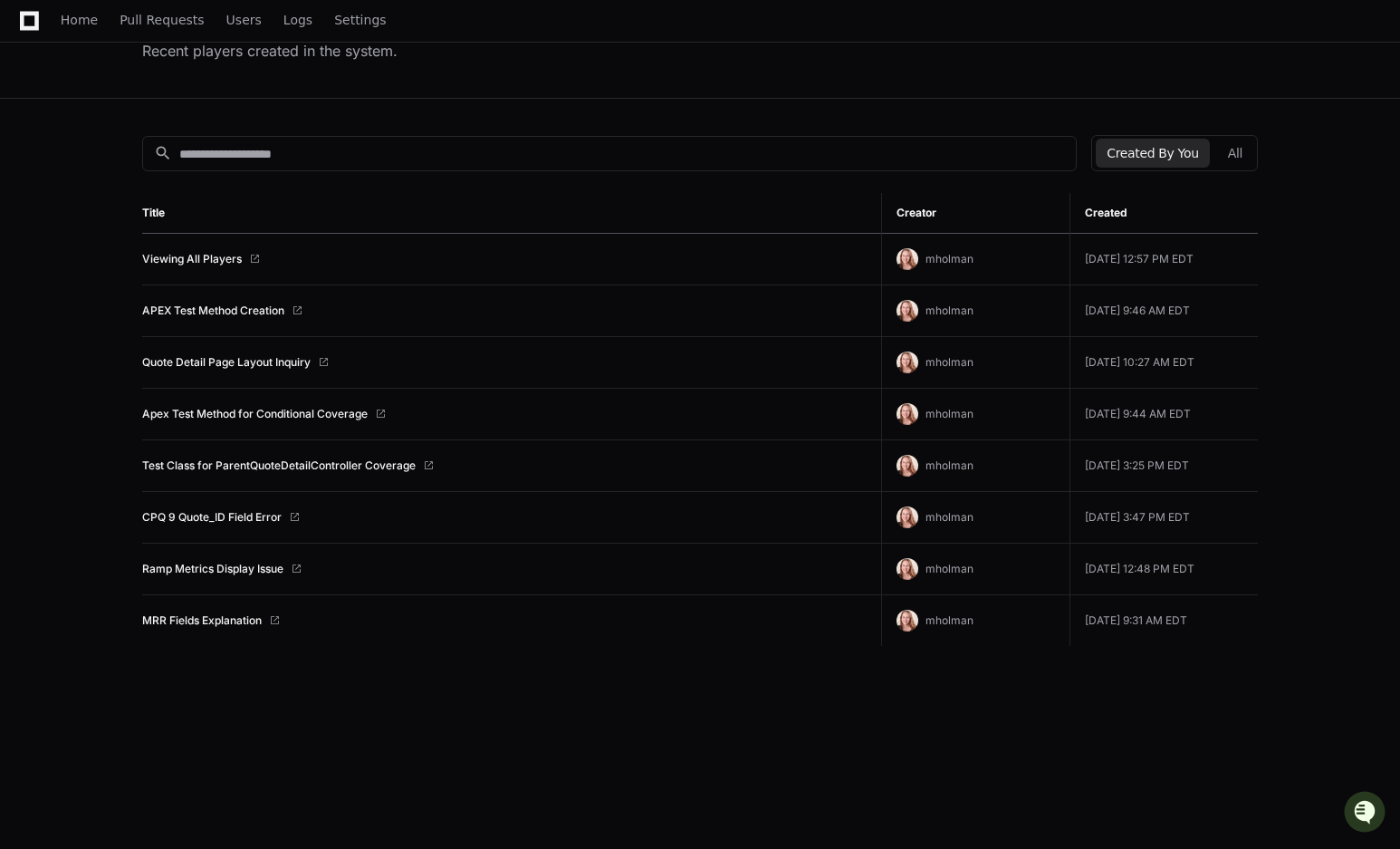
click at [284, 616] on div "MRR Fields Explanation" at bounding box center [505, 620] width 725 height 14
click at [240, 661] on div "search Created By You All Title Creator Created Viewing All Players mholman Sep…" at bounding box center [700, 523] width 1160 height 849
click at [211, 618] on link "MRR Fields Explanation" at bounding box center [202, 620] width 119 height 14
click at [480, 744] on div "search Created By You All Title Creator Created Viewing All Players mholman Sep…" at bounding box center [700, 523] width 1160 height 849
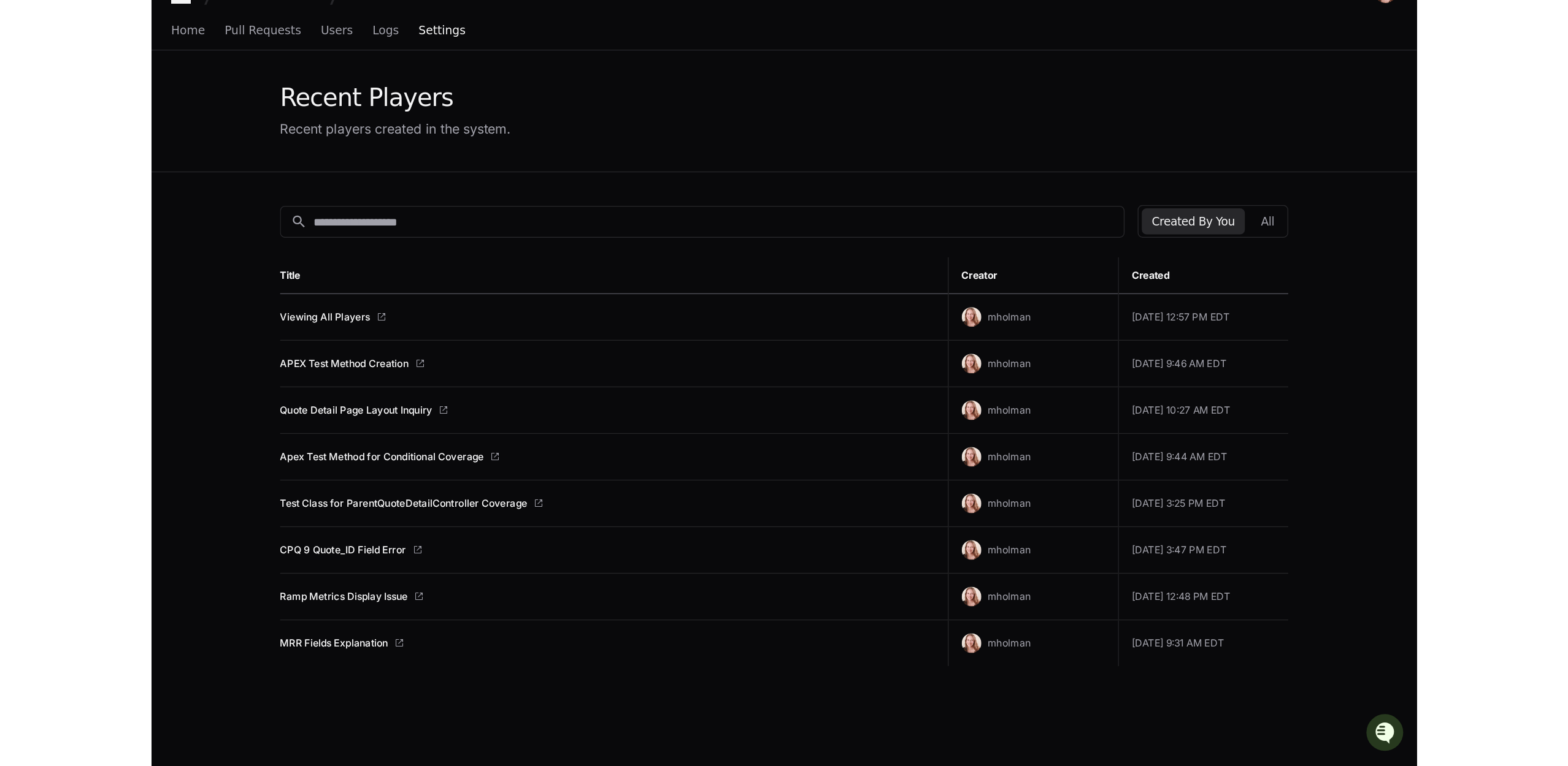
scroll to position [0, 0]
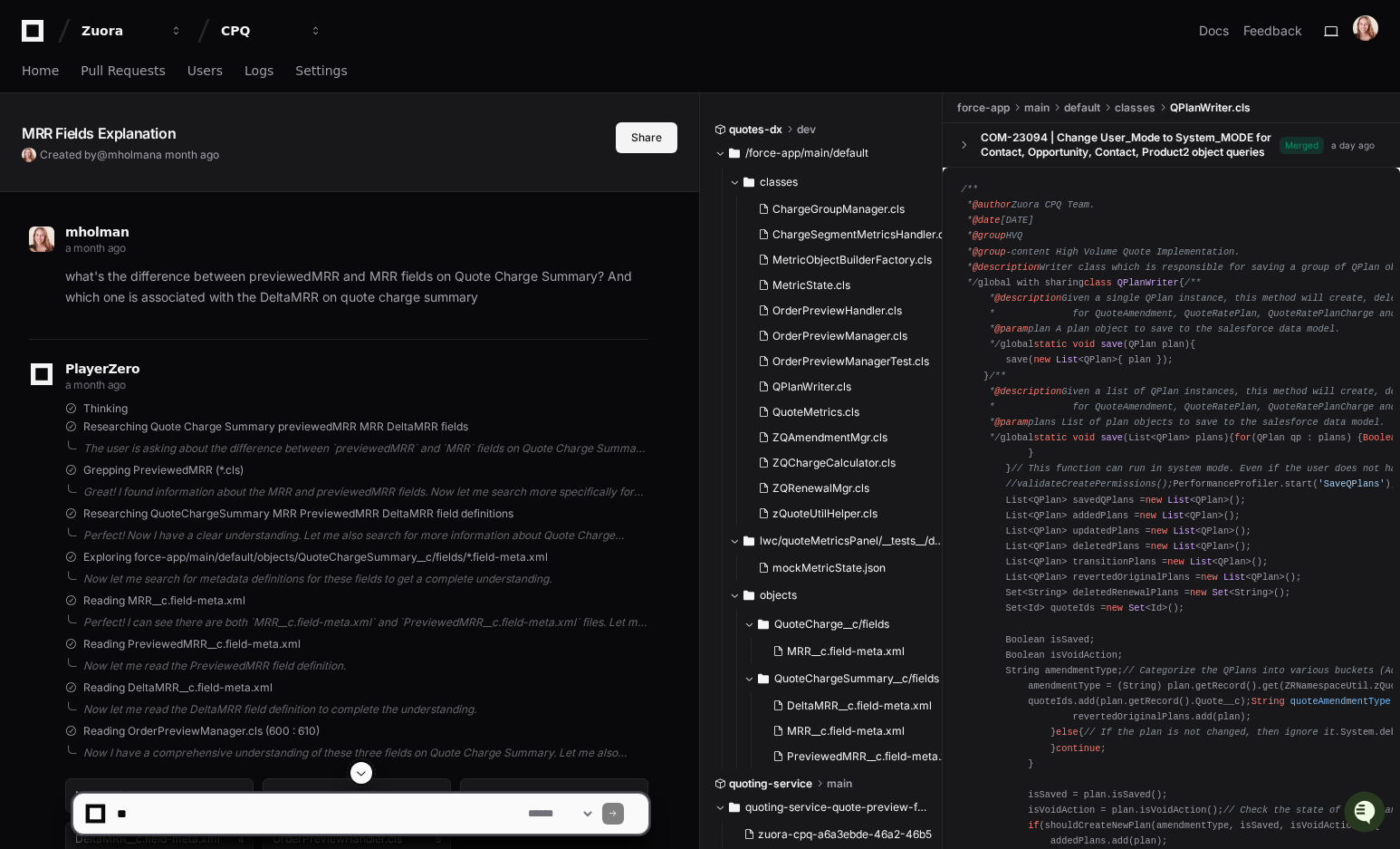
click at [632, 137] on button "Share" at bounding box center [647, 137] width 62 height 31
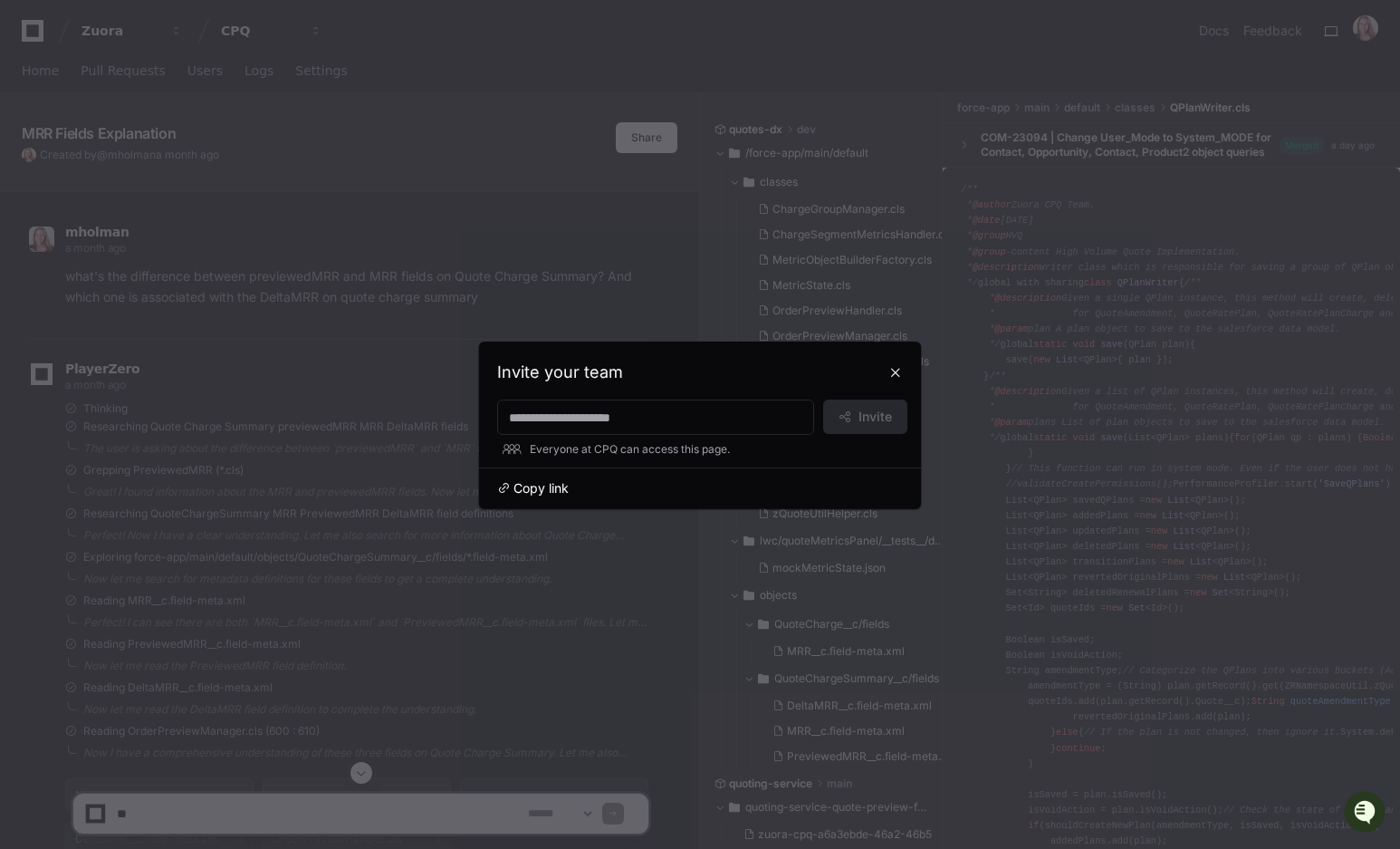
click at [531, 484] on span "Copy link" at bounding box center [540, 487] width 55 height 18
click at [897, 373] on button at bounding box center [895, 372] width 29 height 29
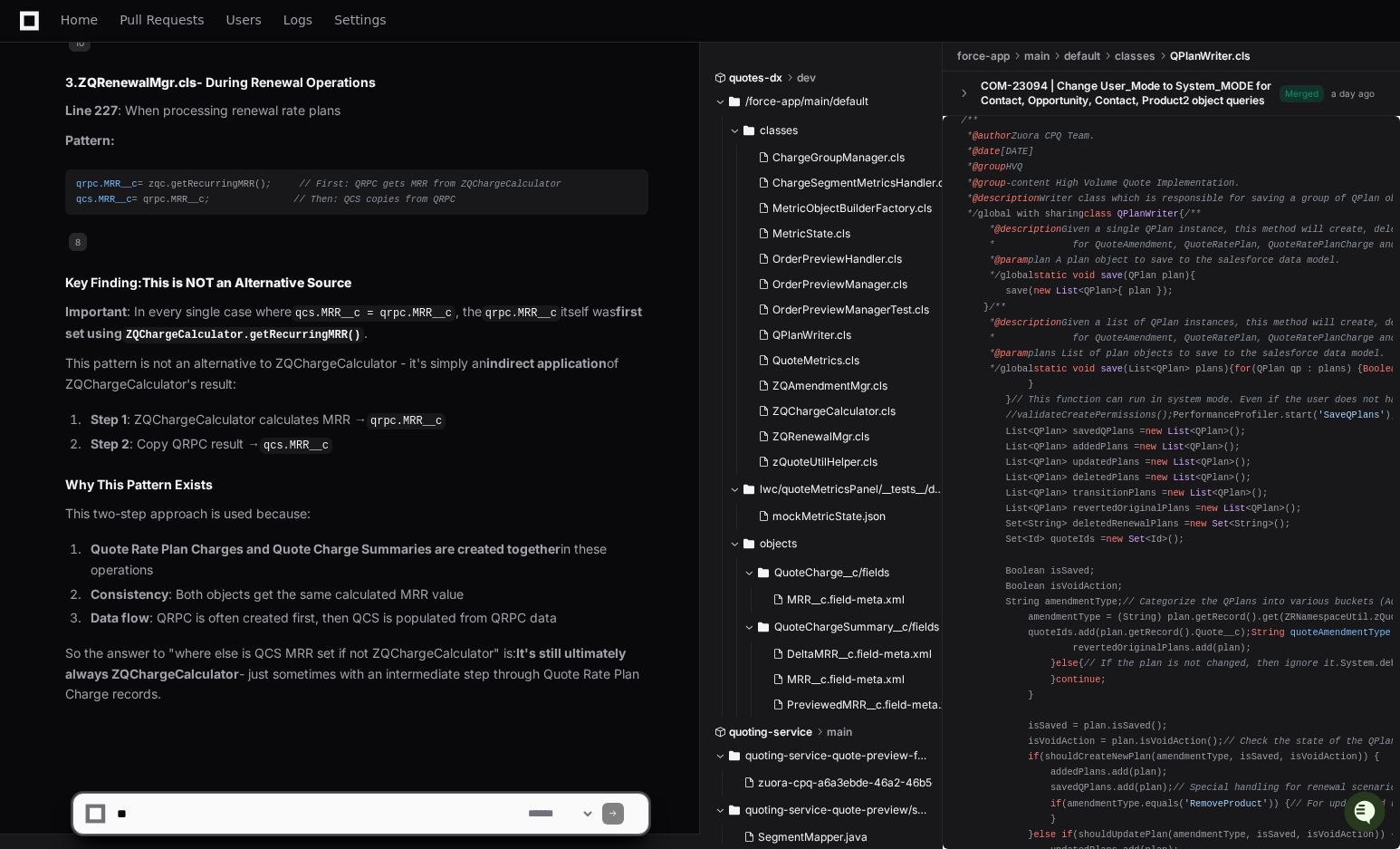
scroll to position [12957, 0]
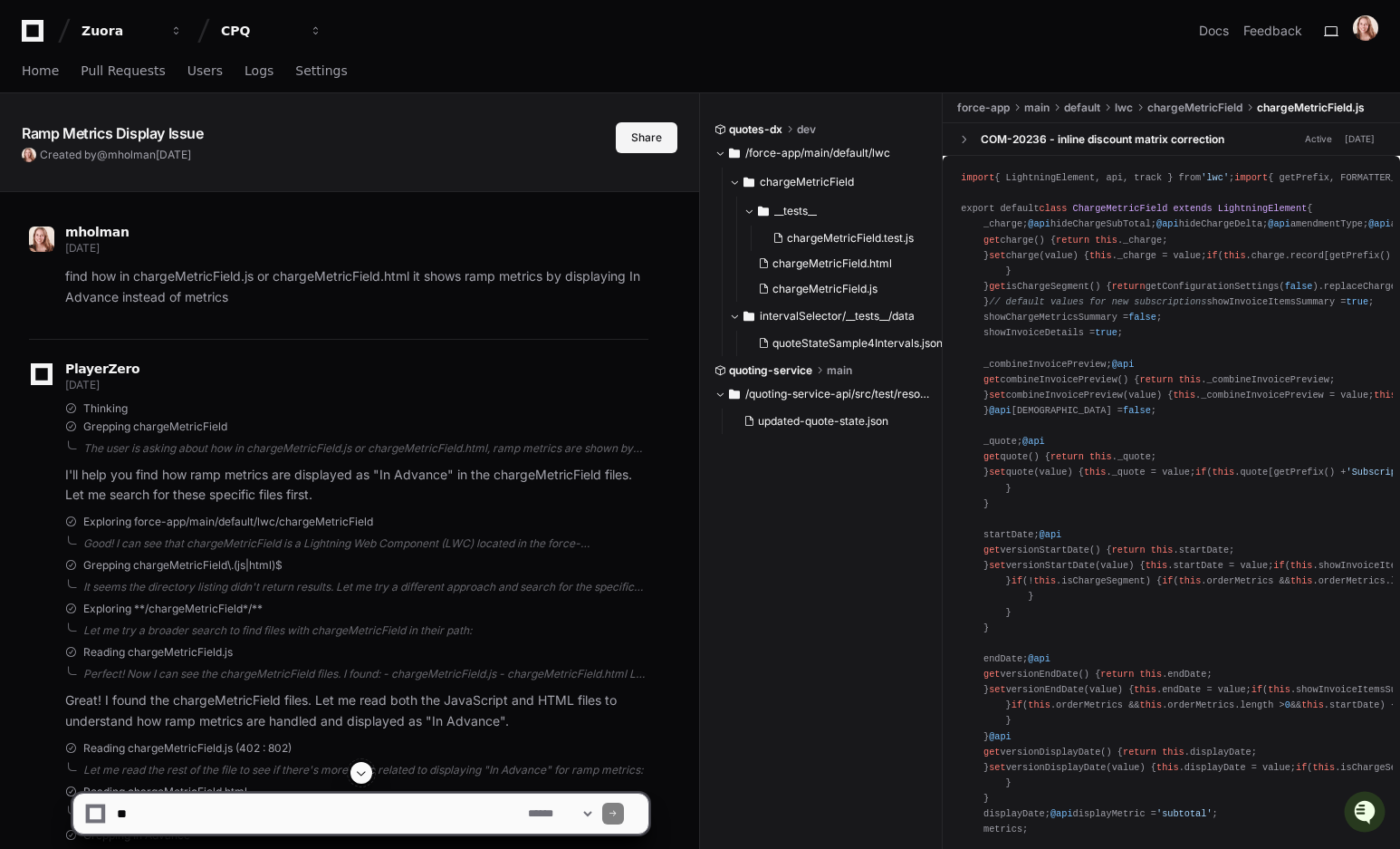
click at [659, 139] on button "Share" at bounding box center [647, 137] width 62 height 31
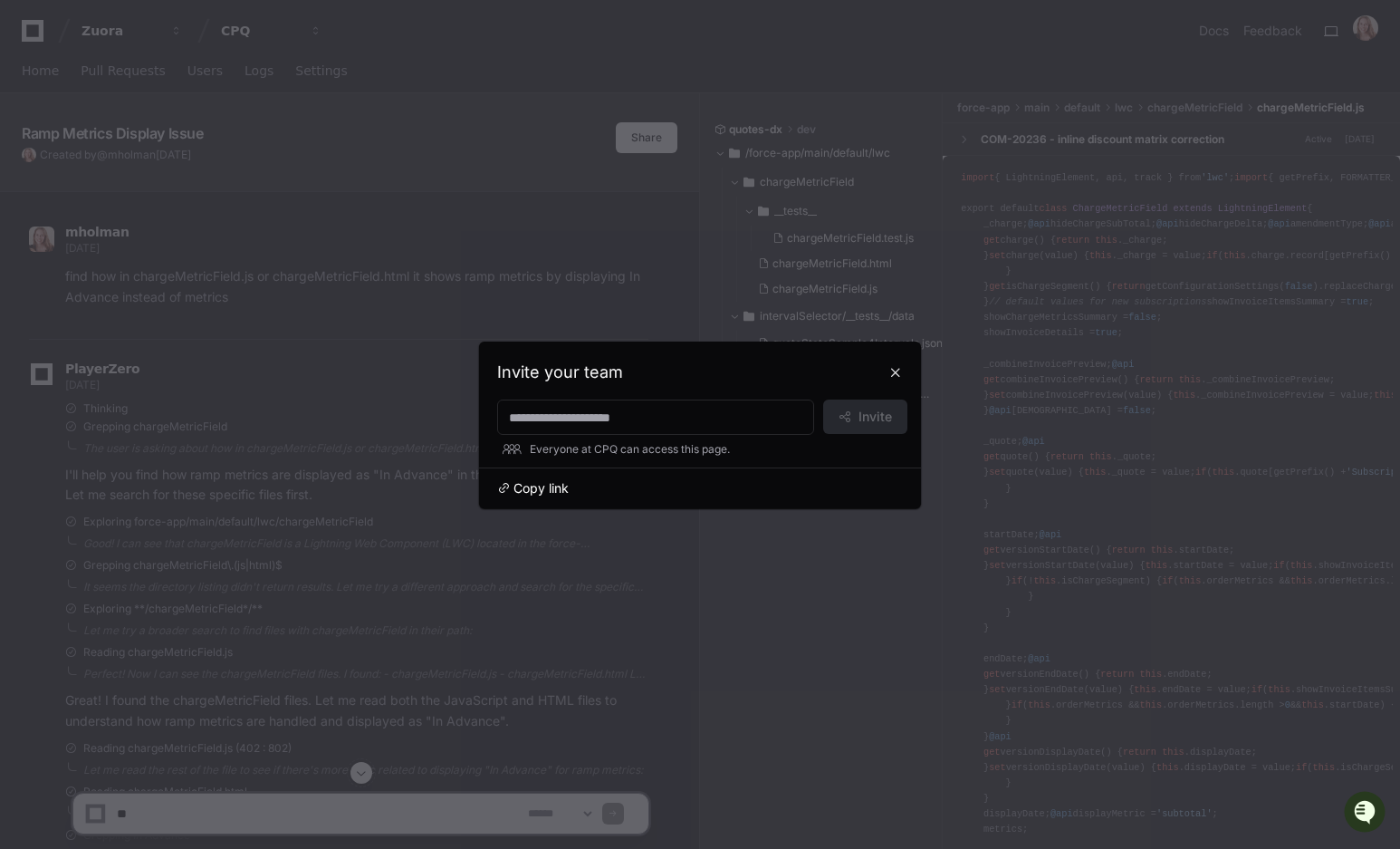
click at [526, 482] on span "Copy link" at bounding box center [540, 487] width 55 height 18
click at [891, 375] on button at bounding box center [895, 372] width 29 height 29
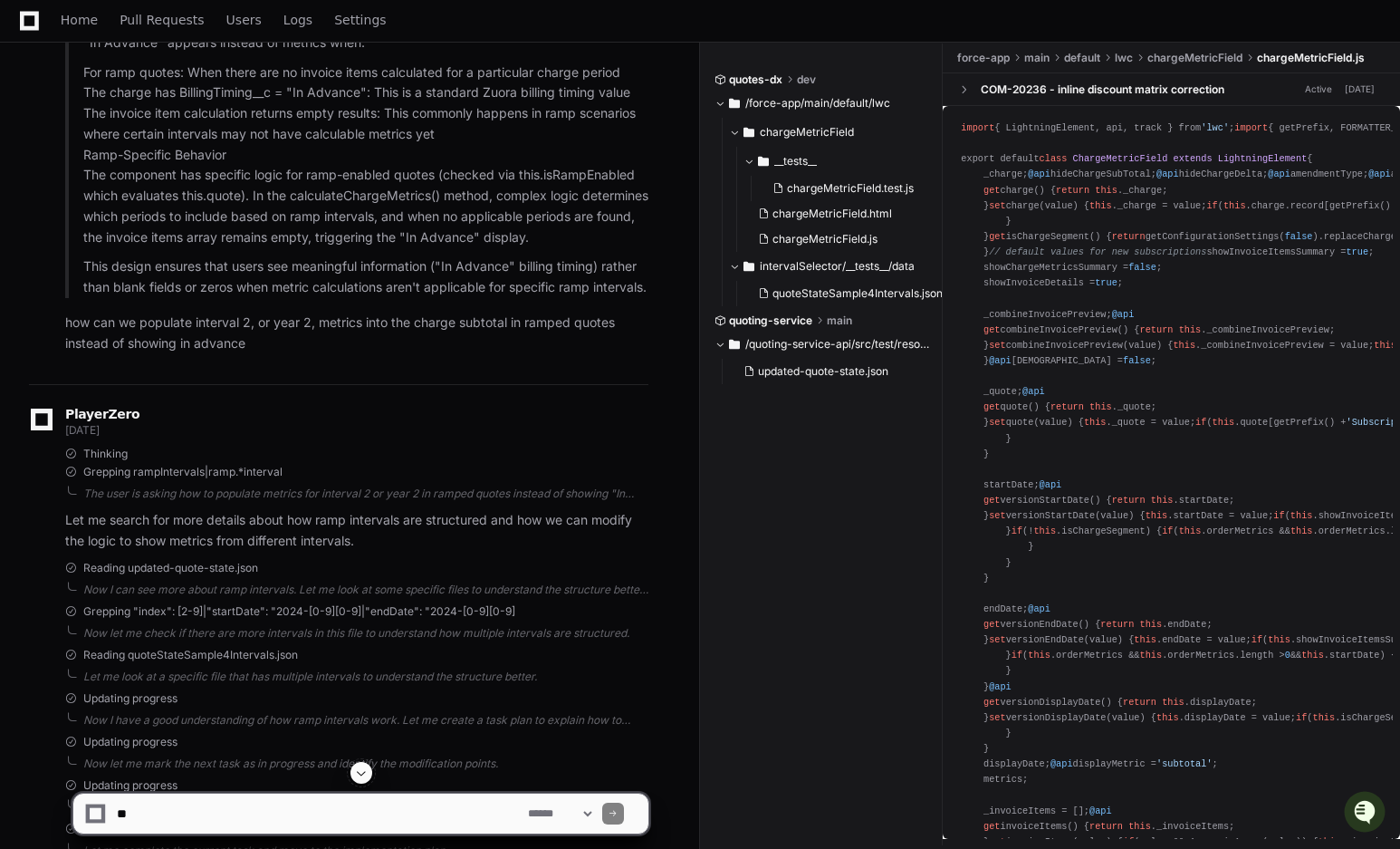
scroll to position [2088, 0]
click at [190, 355] on p "how can we populate interval 2, or year 2, metrics into the charge subtotal in …" at bounding box center [357, 334] width 584 height 41
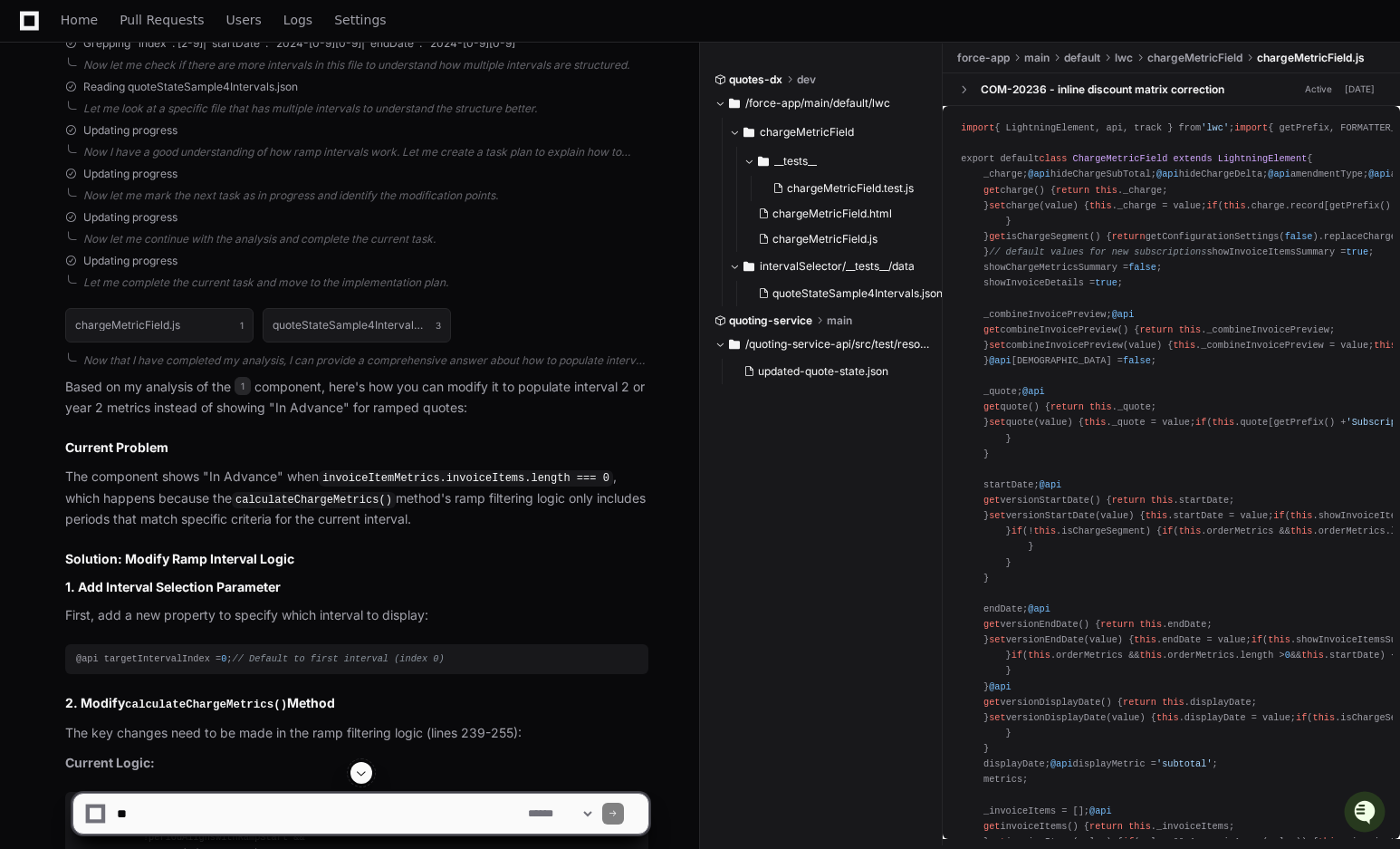
scroll to position [2809, 0]
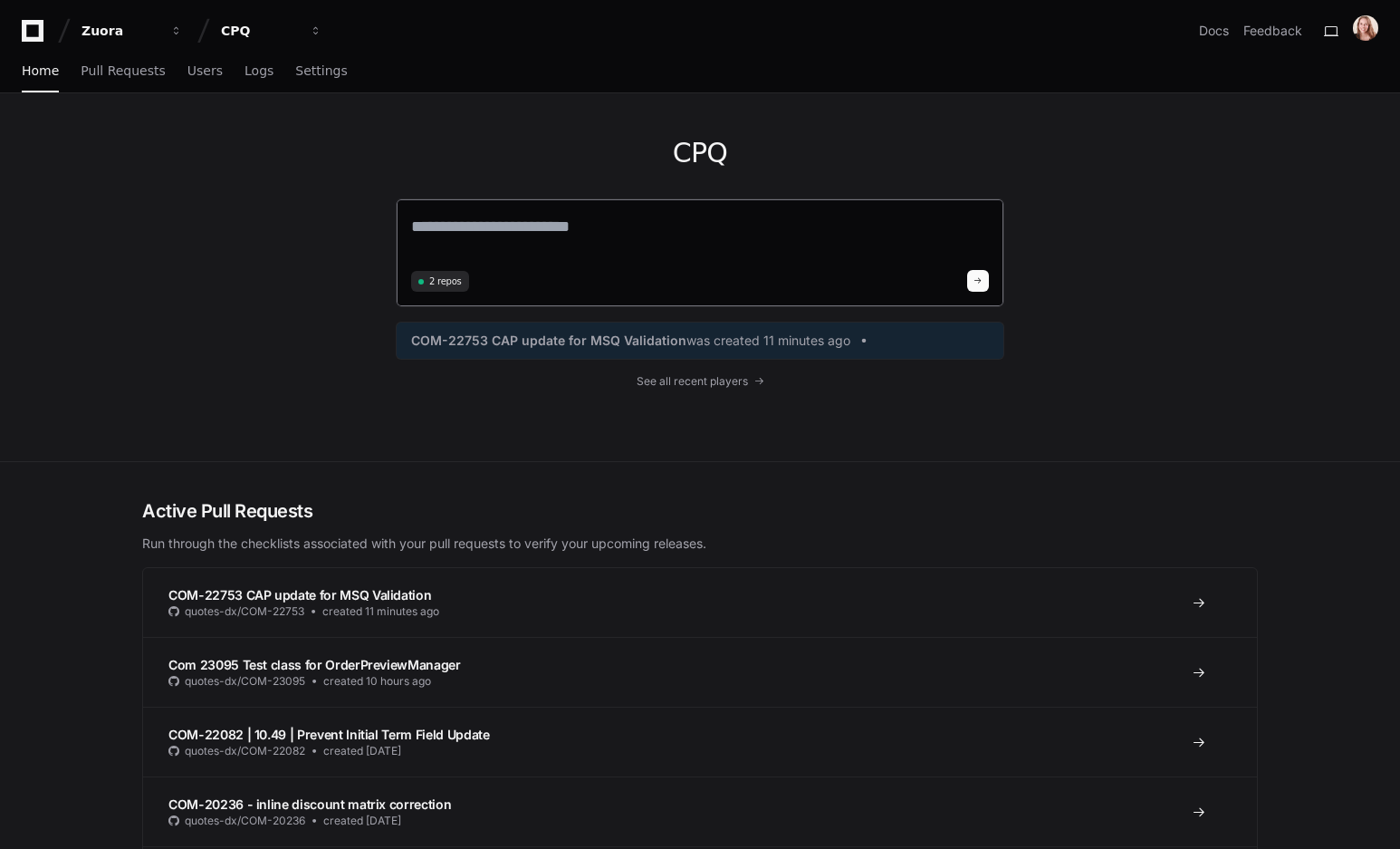
click at [579, 214] on textarea at bounding box center [700, 238] width 578 height 51
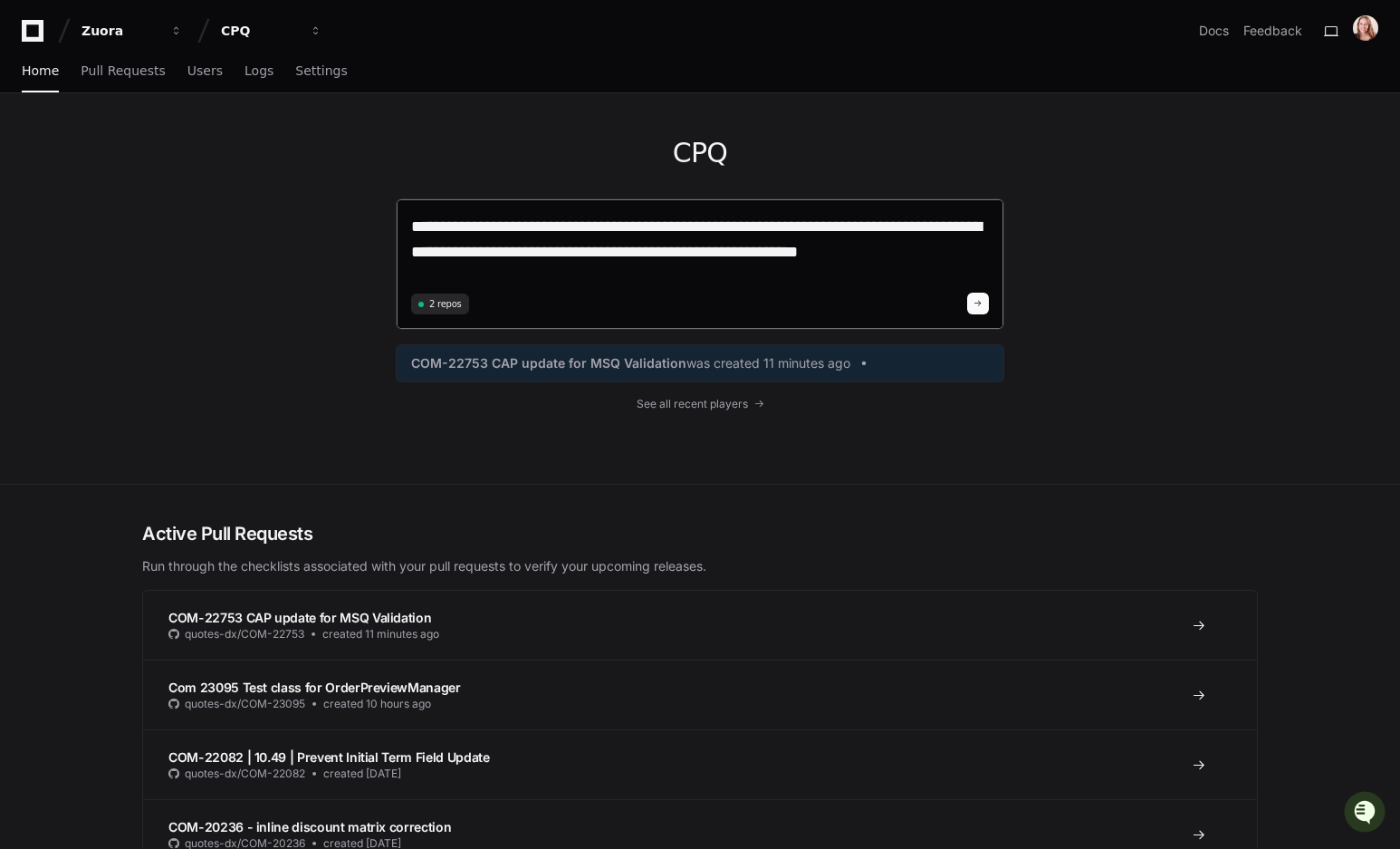
type textarea "**********"
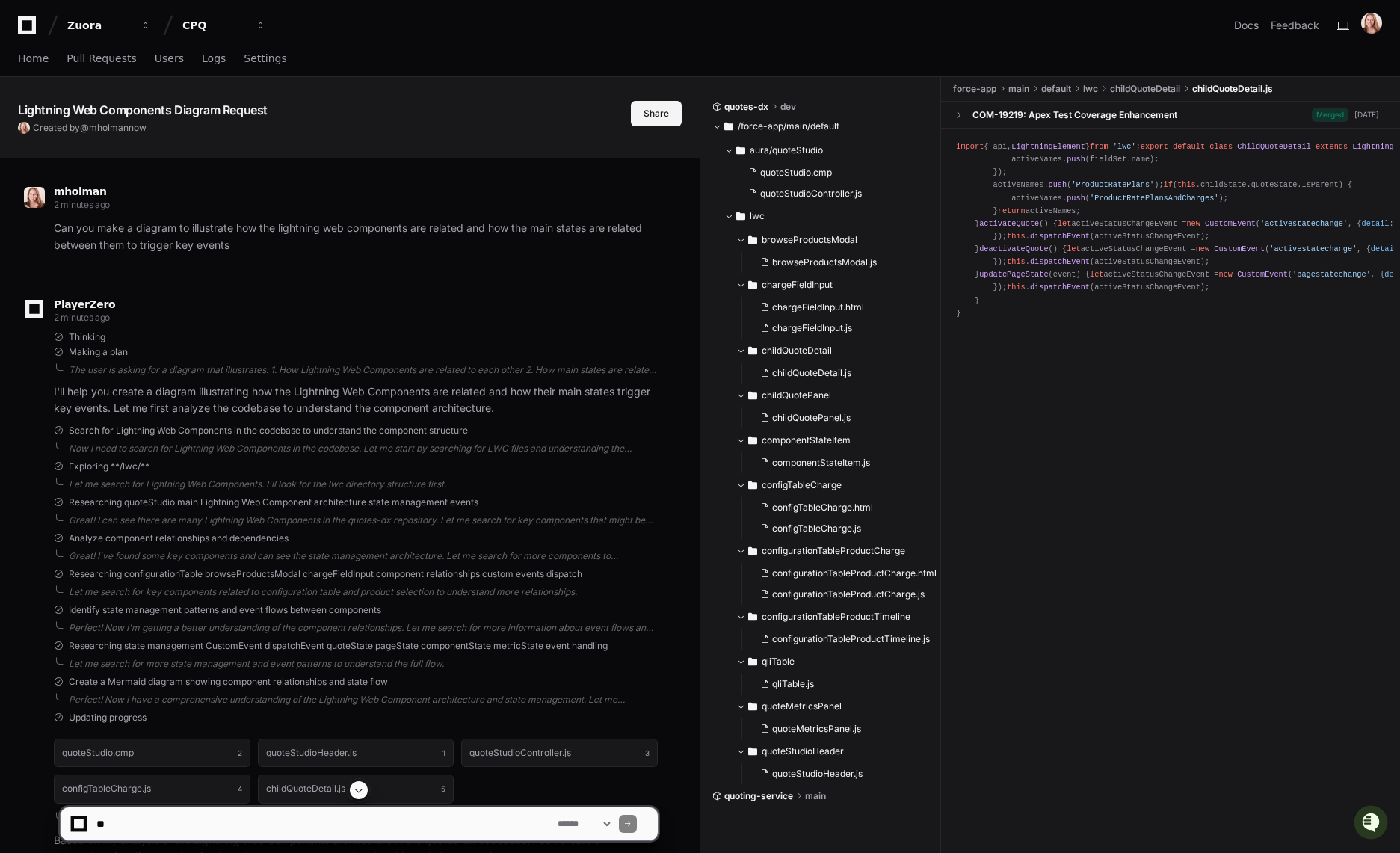
click at [651, 111] on button "Share" at bounding box center [656, 113] width 51 height 25
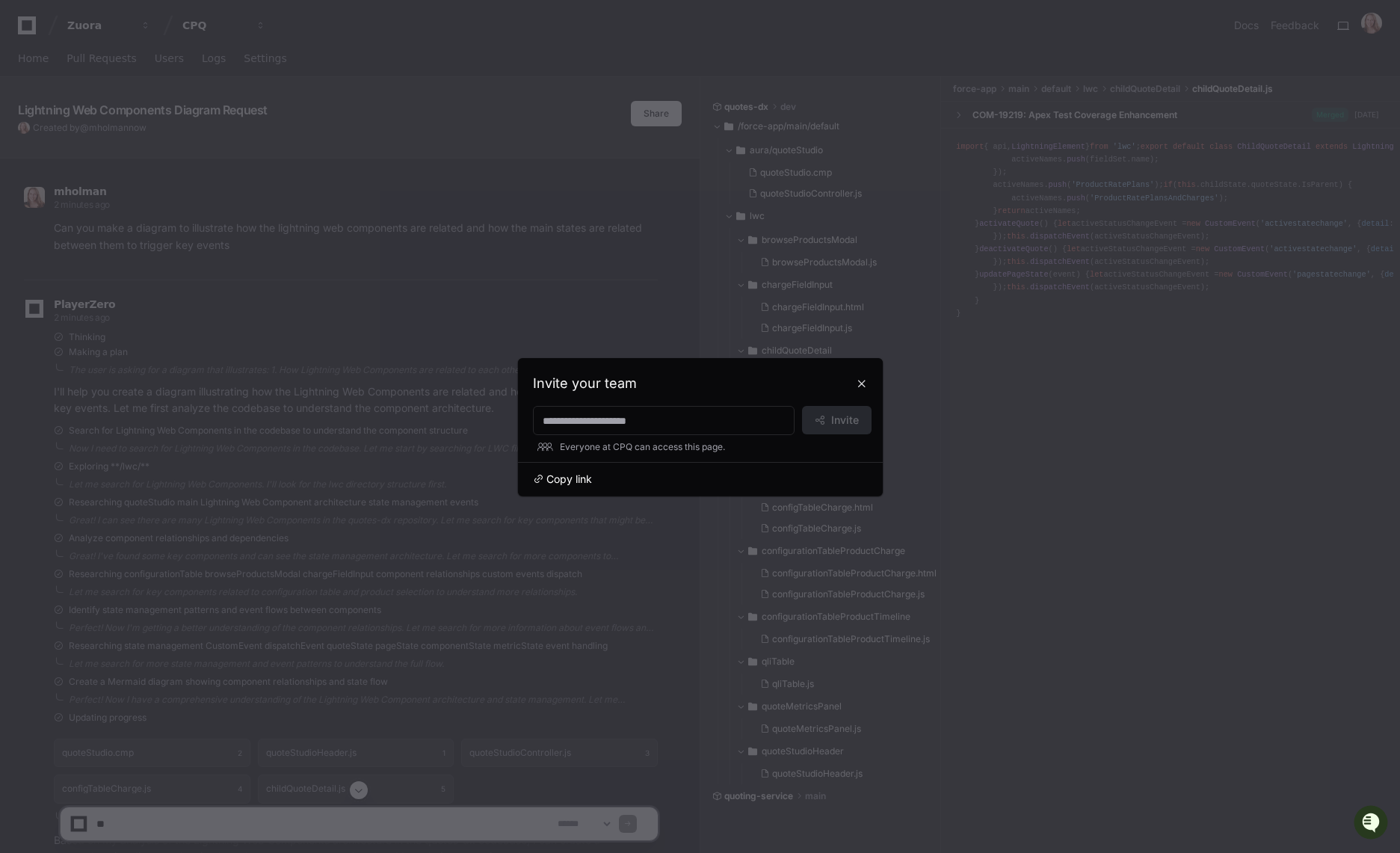
click at [573, 476] on span "Copy link" at bounding box center [569, 478] width 45 height 15
drag, startPoint x: 867, startPoint y: 382, endPoint x: 517, endPoint y: 453, distance: 357.1
click at [867, 382] on button at bounding box center [862, 383] width 24 height 24
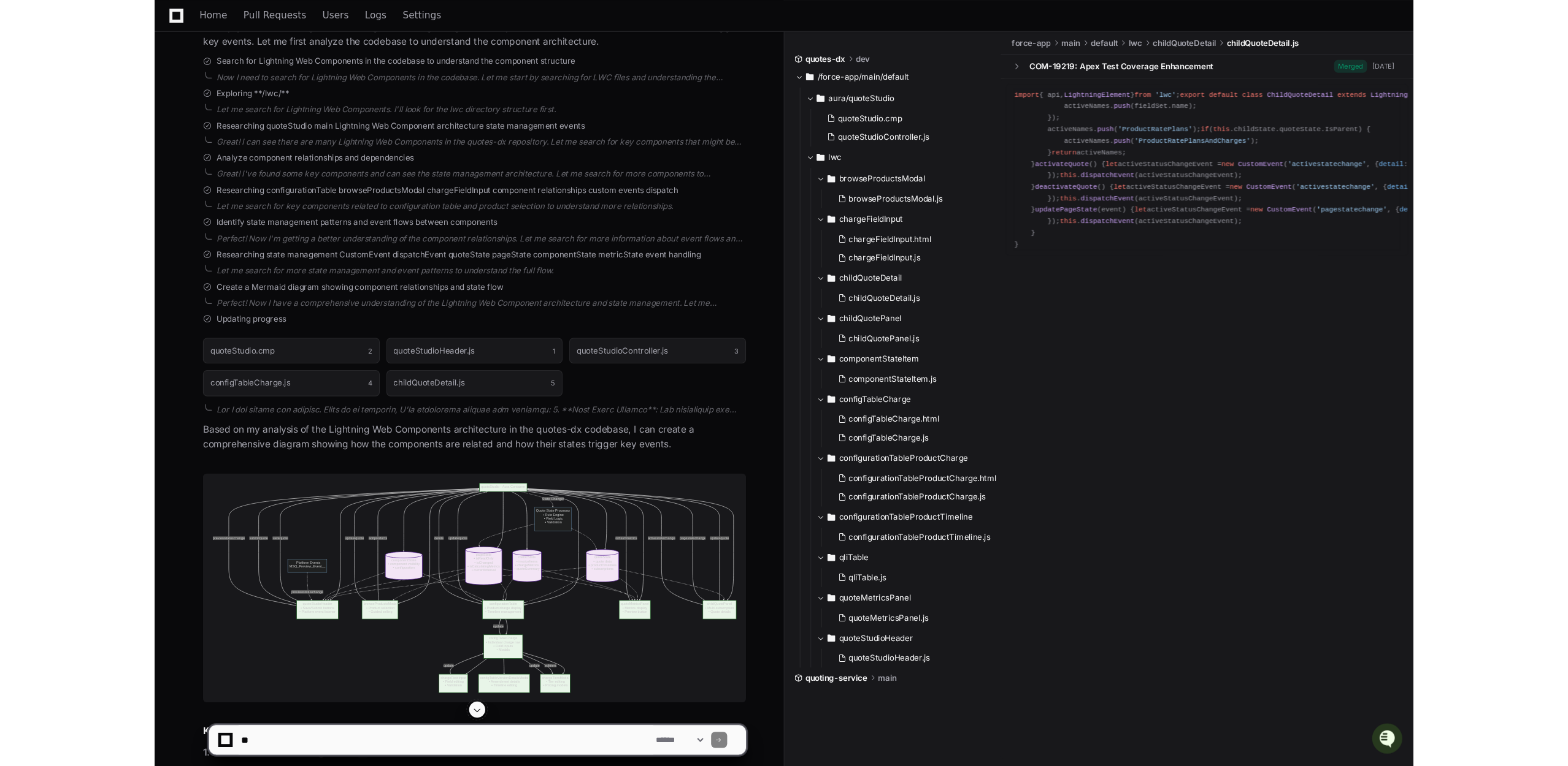
scroll to position [298, 0]
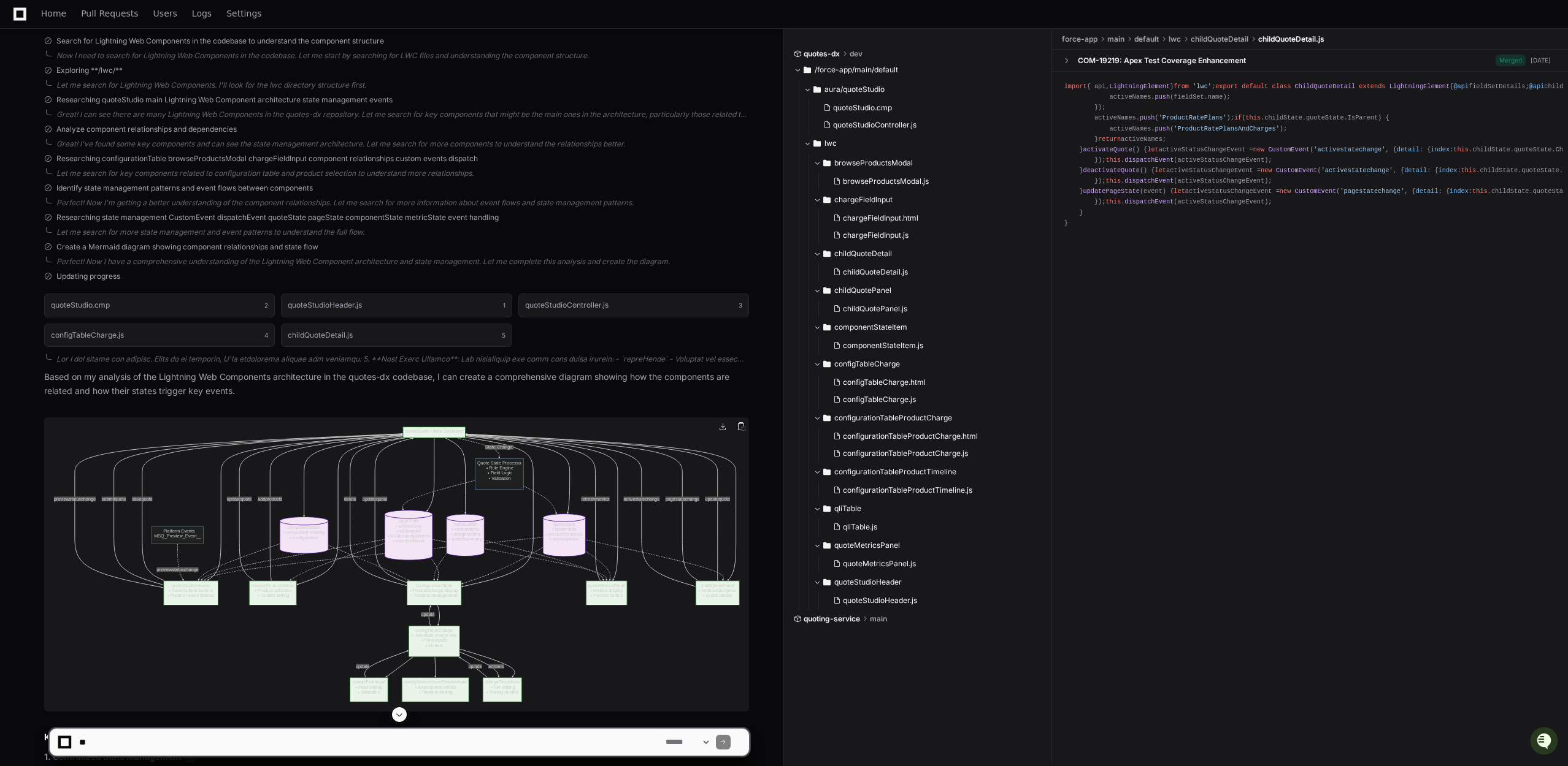
click at [288, 506] on img at bounding box center [397, 564] width 705 height 294
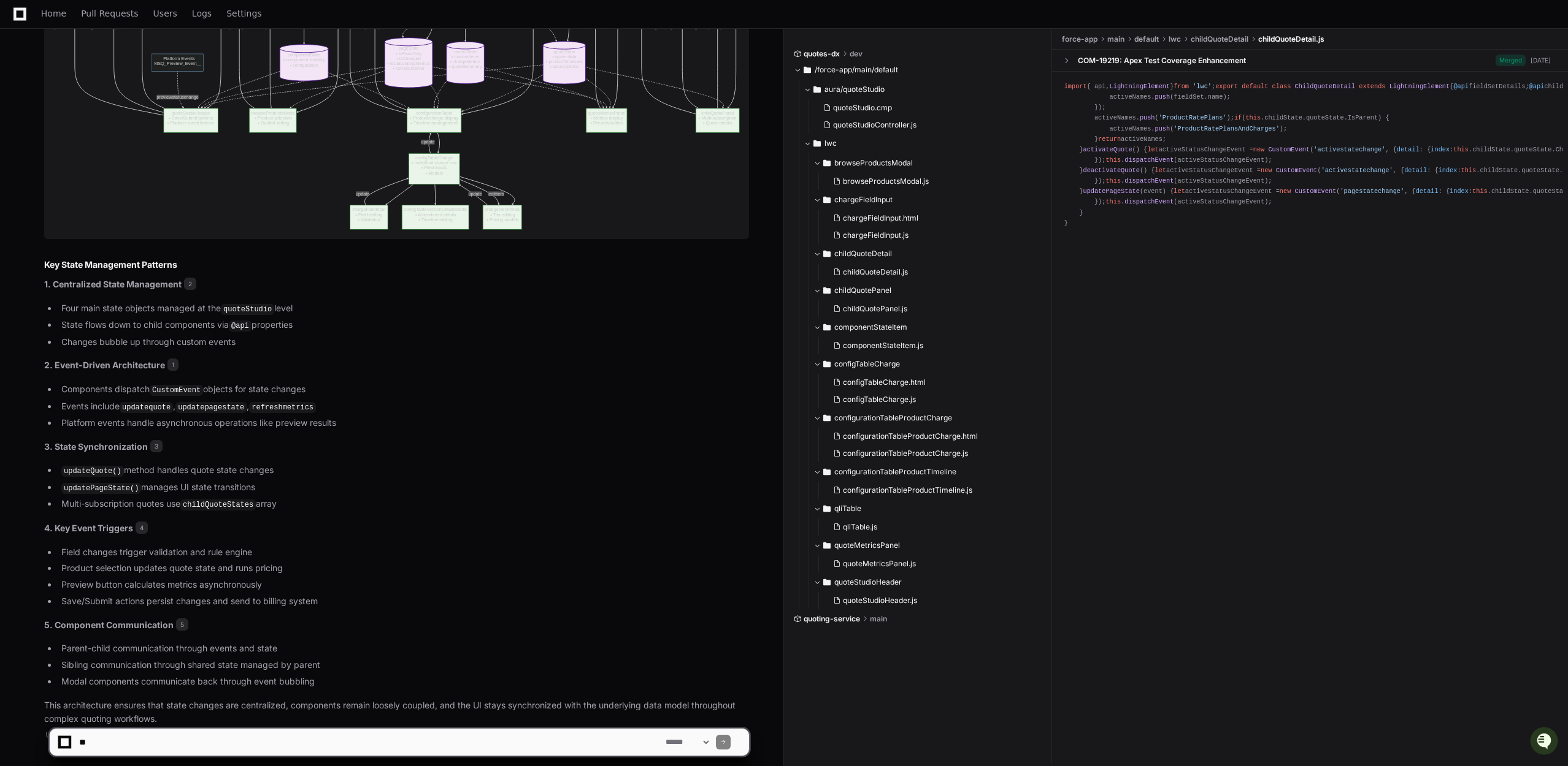
scroll to position [836, 0]
